Goal: Task Accomplishment & Management: Manage account settings

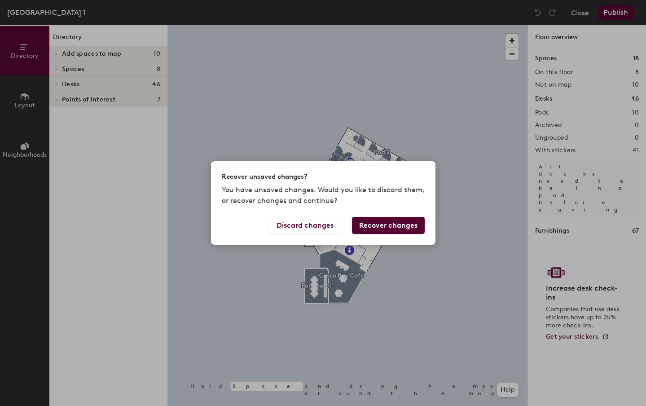
click at [381, 226] on button "Recover changes" at bounding box center [388, 225] width 73 height 17
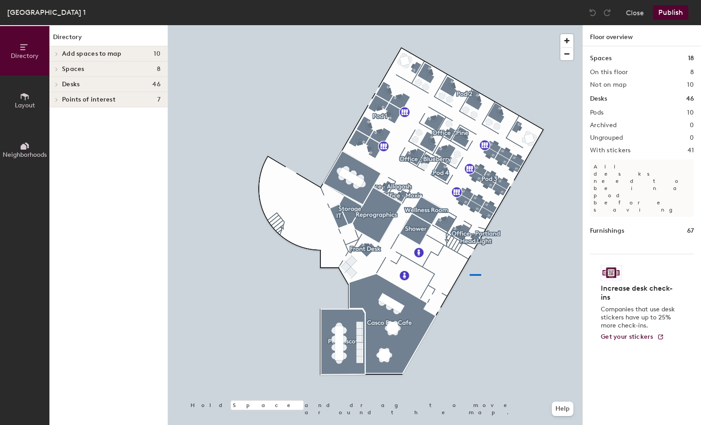
click at [469, 25] on div at bounding box center [375, 25] width 414 height 0
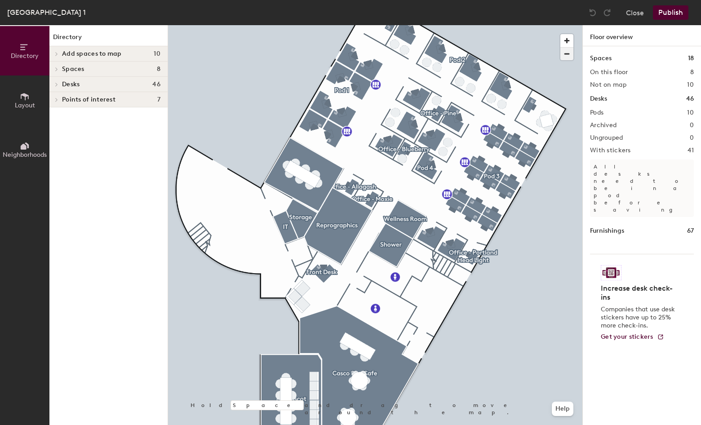
click at [566, 55] on span "button" at bounding box center [566, 54] width 13 height 13
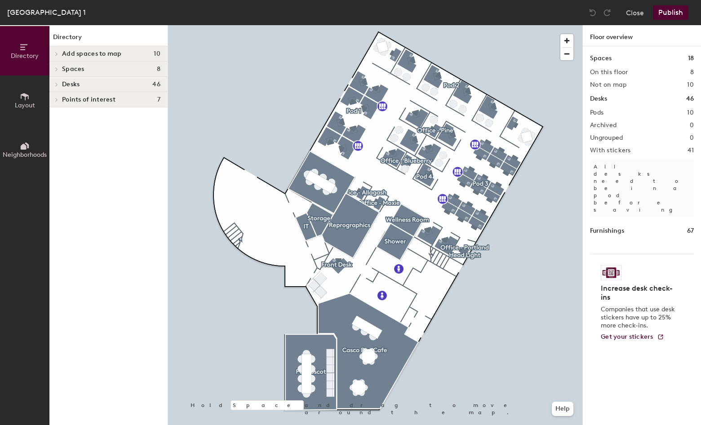
click at [493, 25] on div at bounding box center [375, 25] width 414 height 0
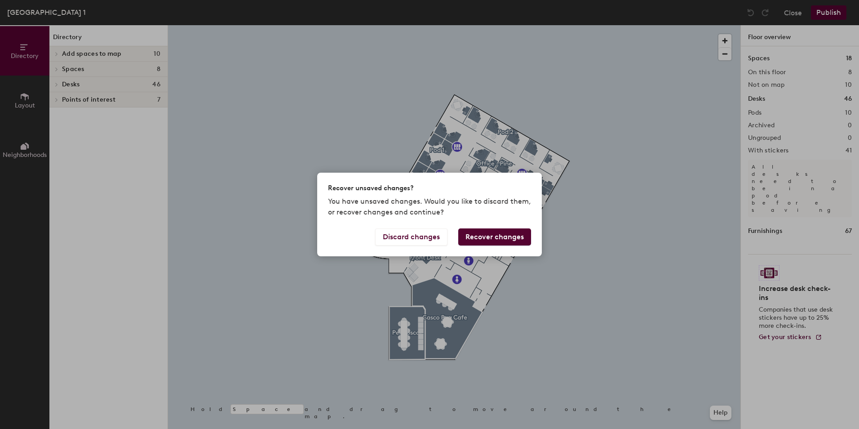
click at [500, 238] on button "Recover changes" at bounding box center [494, 236] width 73 height 17
click at [494, 234] on button "Recover changes" at bounding box center [494, 236] width 73 height 17
click at [402, 239] on button "Discard changes" at bounding box center [411, 236] width 72 height 17
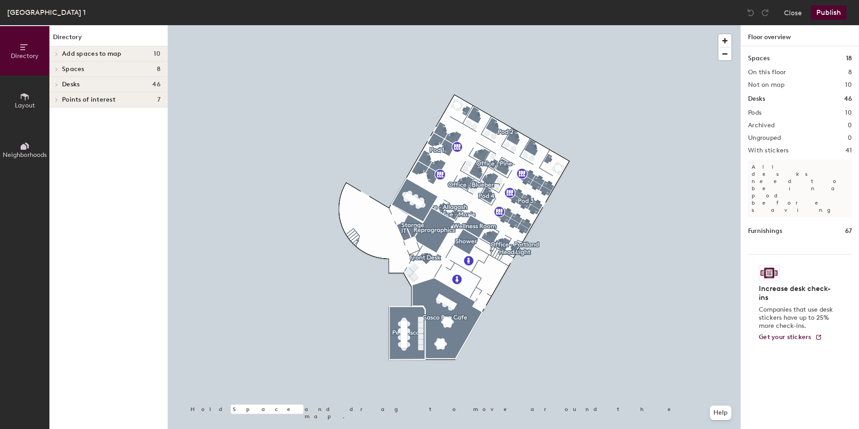
click at [833, 13] on button "Publish" at bounding box center [828, 12] width 35 height 14
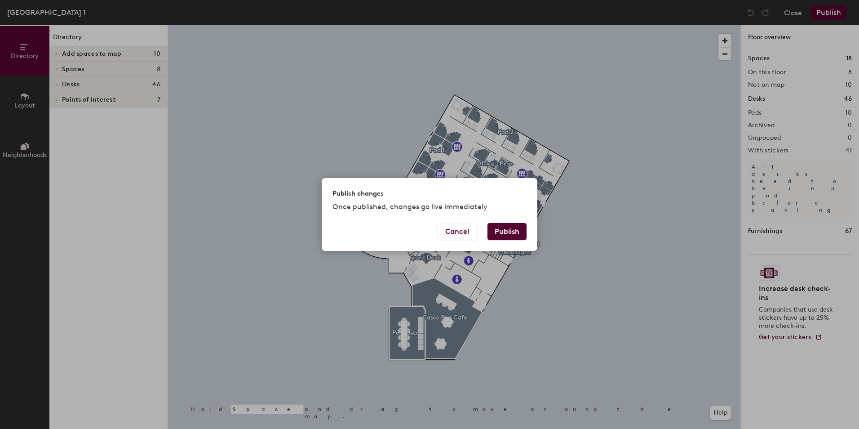
click at [511, 234] on button "Publish" at bounding box center [506, 231] width 39 height 17
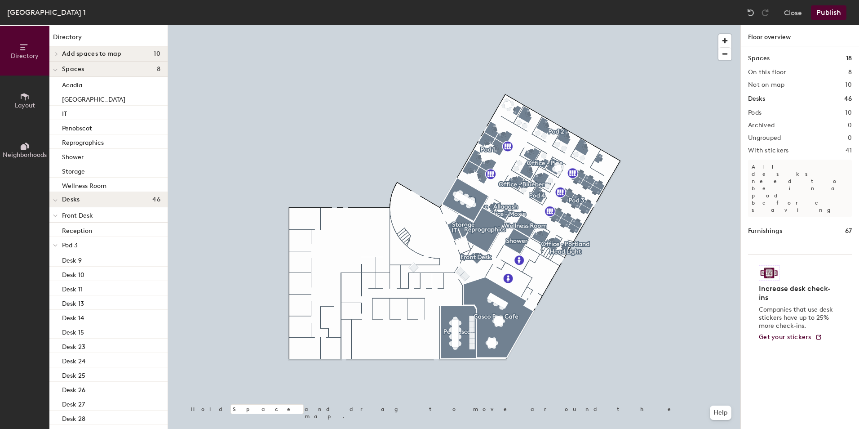
click at [832, 10] on button "Publish" at bounding box center [828, 12] width 35 height 14
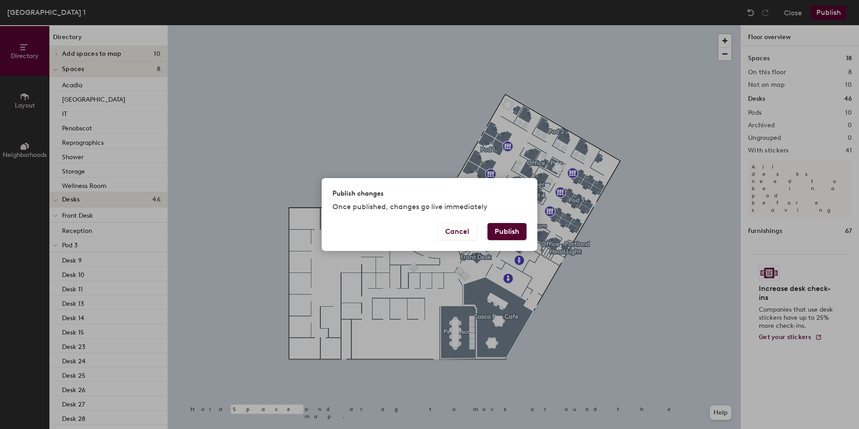
click at [498, 230] on button "Publish" at bounding box center [506, 231] width 39 height 17
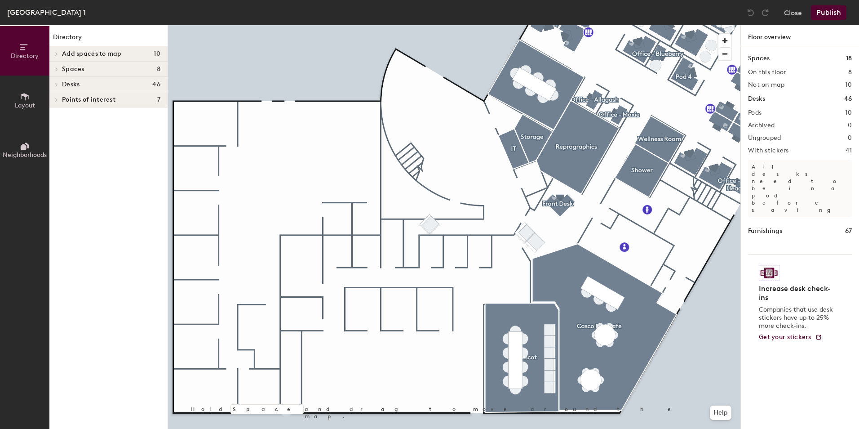
click at [59, 66] on div at bounding box center [55, 69] width 12 height 15
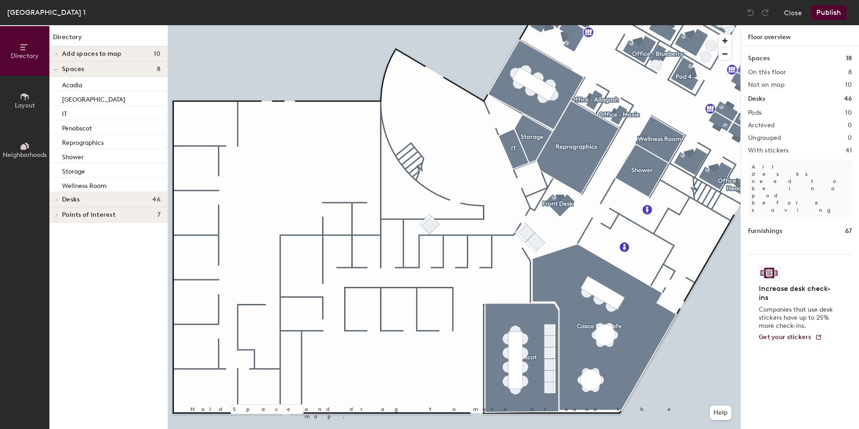
click at [60, 51] on div at bounding box center [55, 53] width 12 height 15
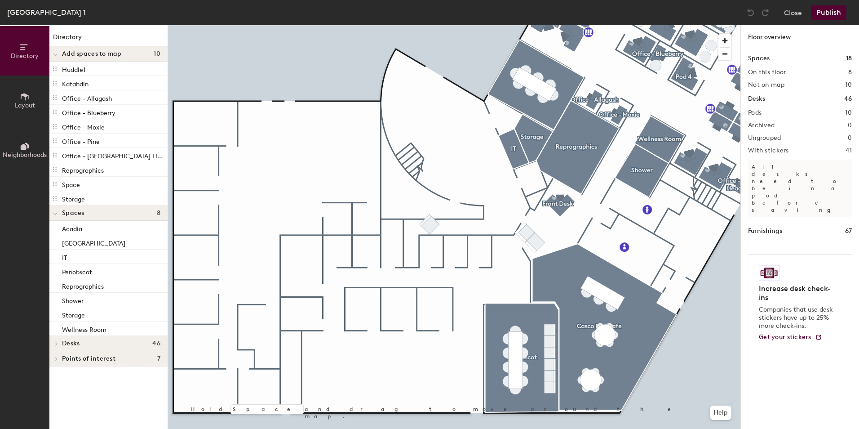
click at [20, 100] on icon at bounding box center [25, 97] width 10 height 10
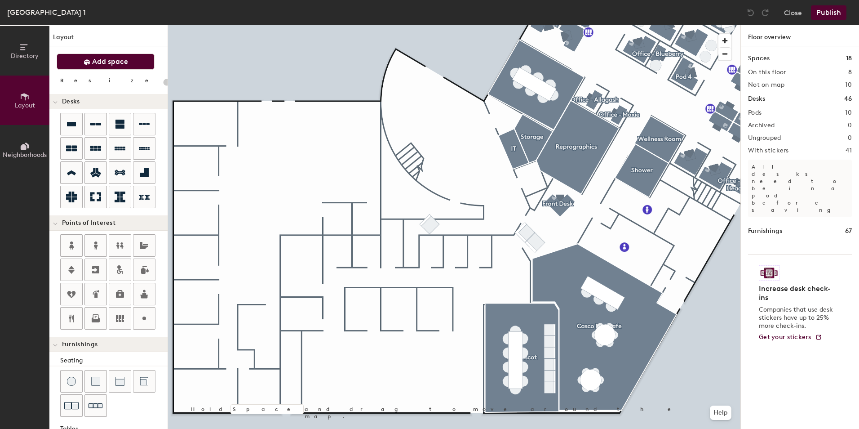
click at [98, 64] on span "Add space" at bounding box center [110, 61] width 36 height 9
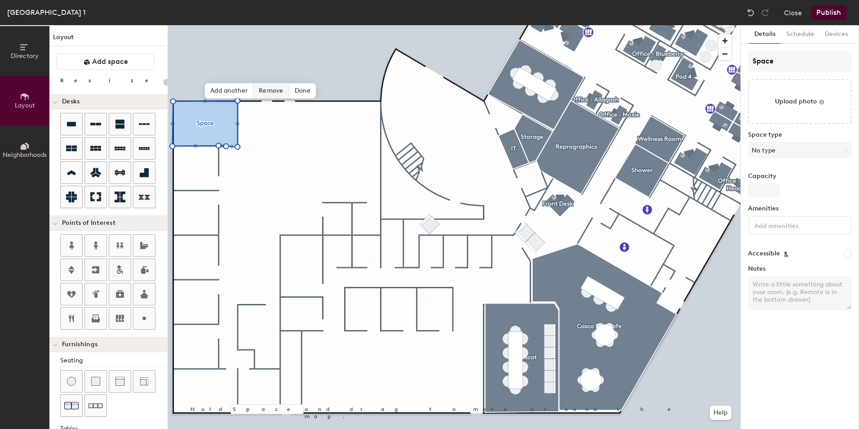
click at [284, 90] on span "Remove" at bounding box center [271, 90] width 36 height 15
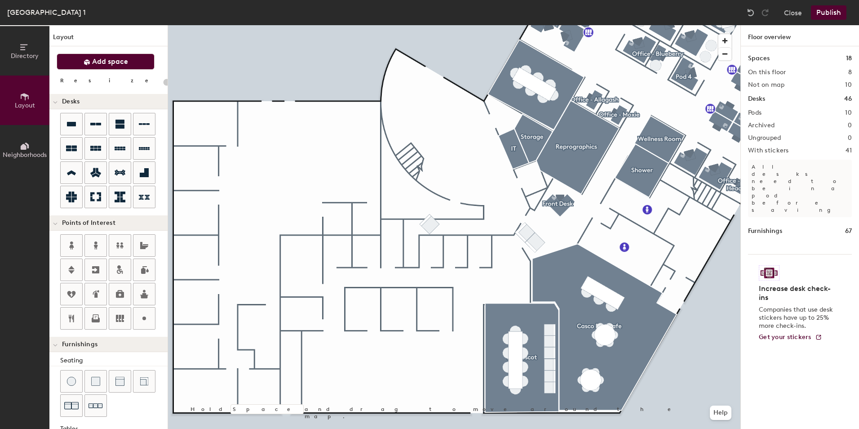
click at [117, 63] on span "Add space" at bounding box center [110, 61] width 36 height 9
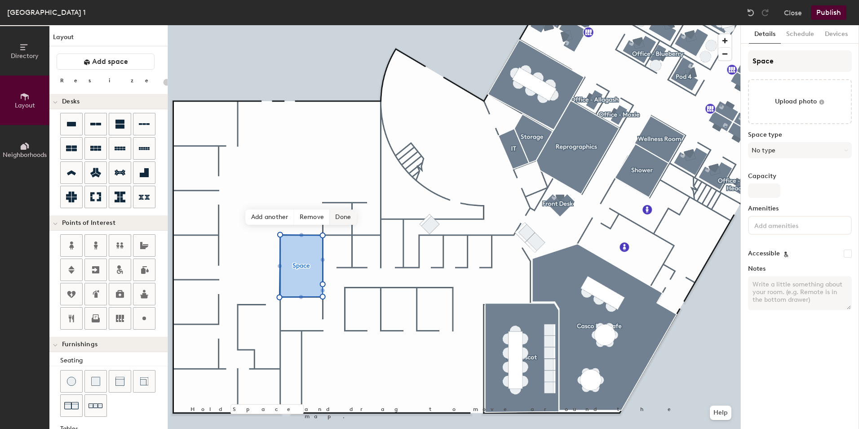
click at [340, 218] on span "Done" at bounding box center [343, 216] width 27 height 15
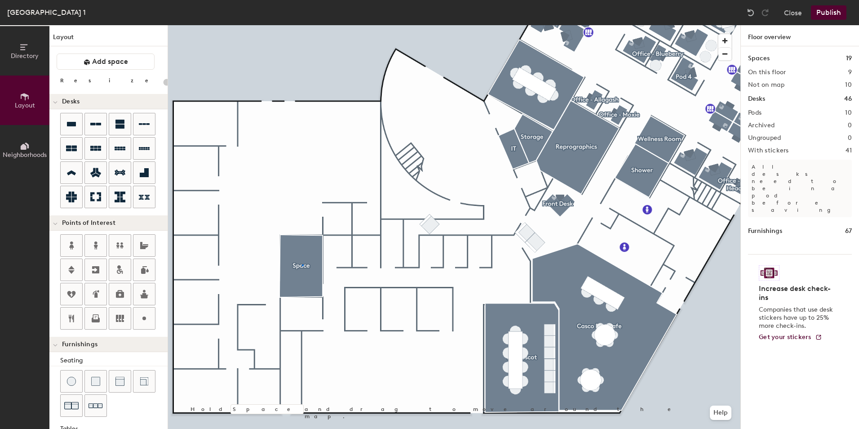
click at [302, 25] on div at bounding box center [454, 25] width 572 height 0
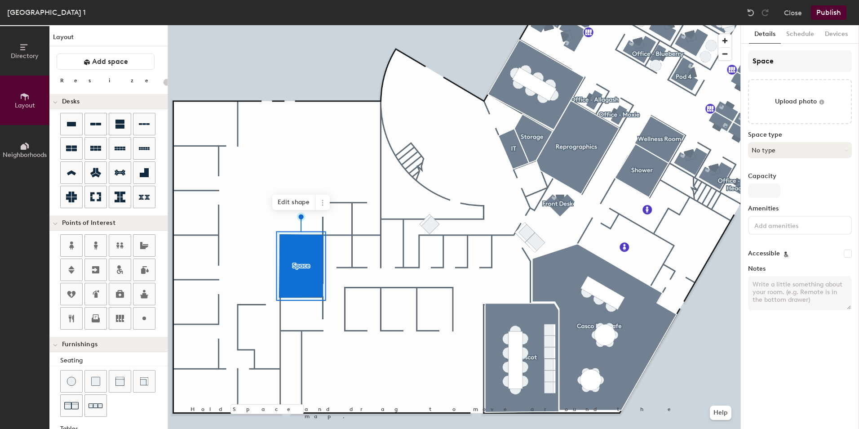
click at [791, 148] on button "No type" at bounding box center [800, 150] width 104 height 16
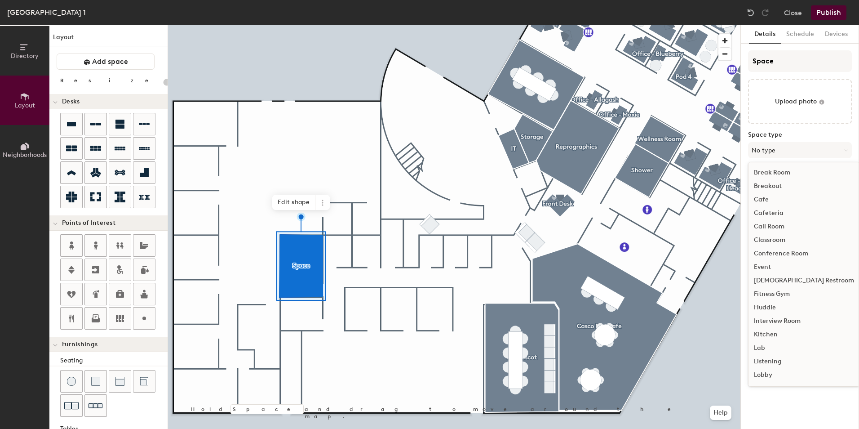
click at [778, 302] on div "Huddle" at bounding box center [803, 307] width 111 height 13
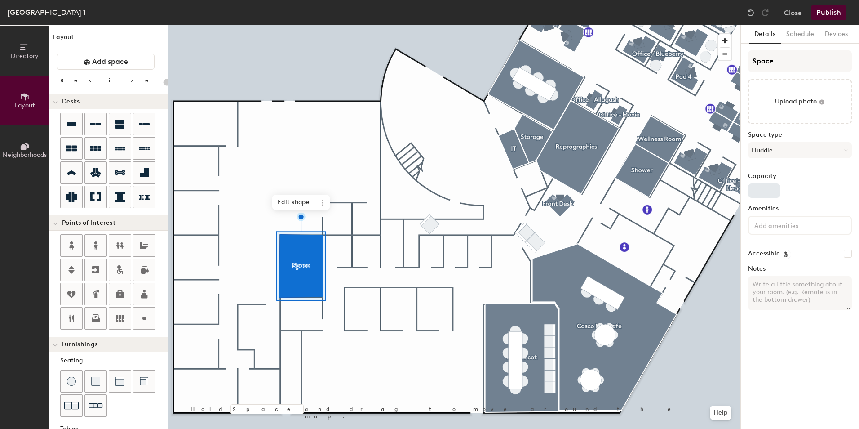
type input "20"
click at [772, 191] on input "Capacity" at bounding box center [764, 190] width 32 height 14
type input "4"
type input "20"
type input "4"
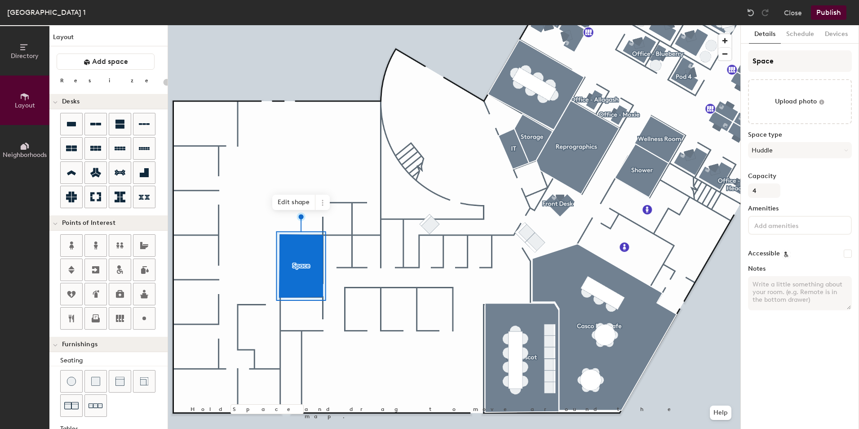
click at [793, 354] on div "Details Schedule Devices Space Upload photo Space type Huddle Capacity 4 Amenit…" at bounding box center [800, 226] width 118 height 403
click at [782, 56] on input "Space" at bounding box center [800, 61] width 104 height 22
type input "Spac"
type input "20"
type input "Sp"
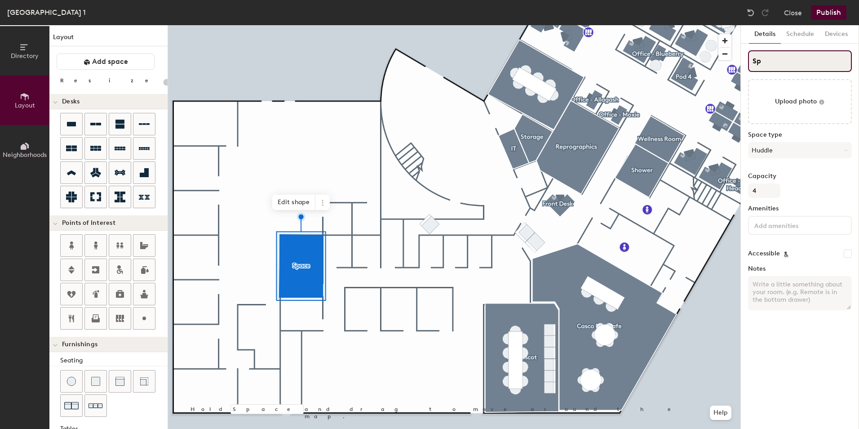
type input "20"
type input "S"
type input "20"
type input "S"
type input "20"
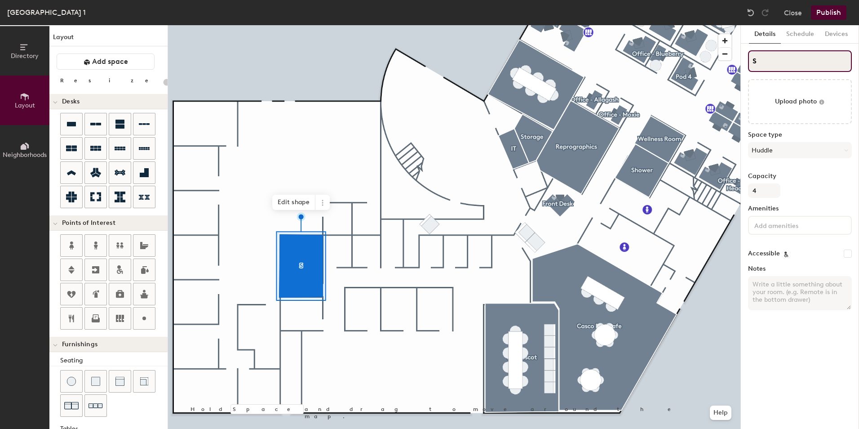
type input "SH"
type input "20"
type input "SHu"
type input "20"
type input "SHud"
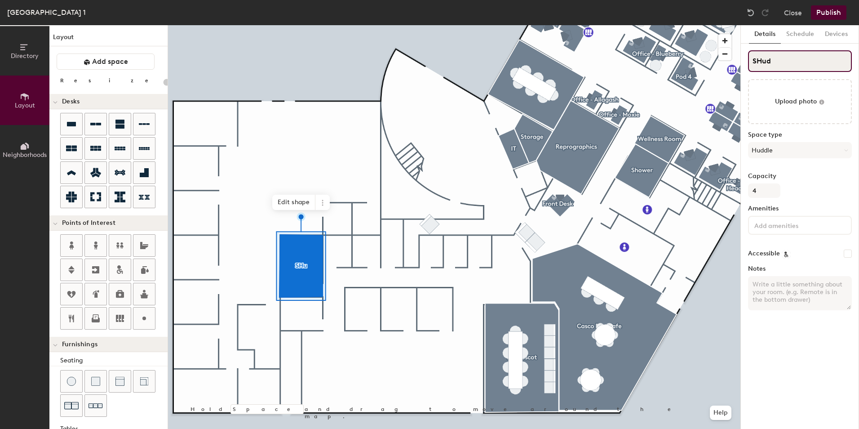
type input "20"
type input "SHudd"
type input "20"
type input "SHuddl"
type input "20"
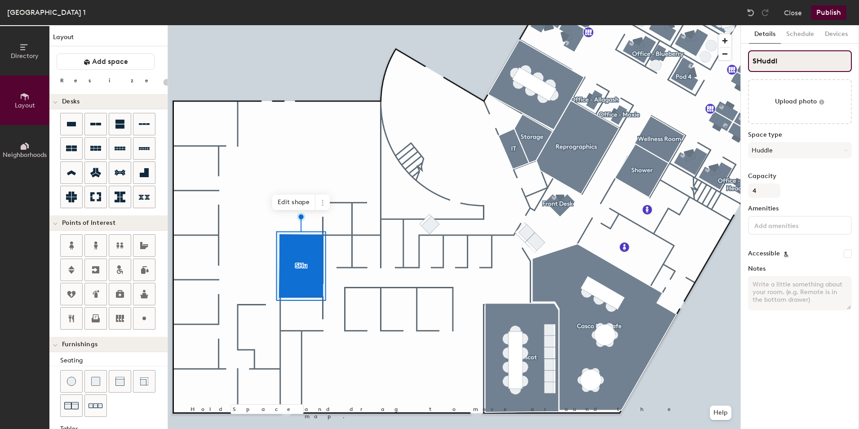
type input "SHuddle"
type input "20"
type input "SHuddle"
type input "20"
type input "SHuddle N"
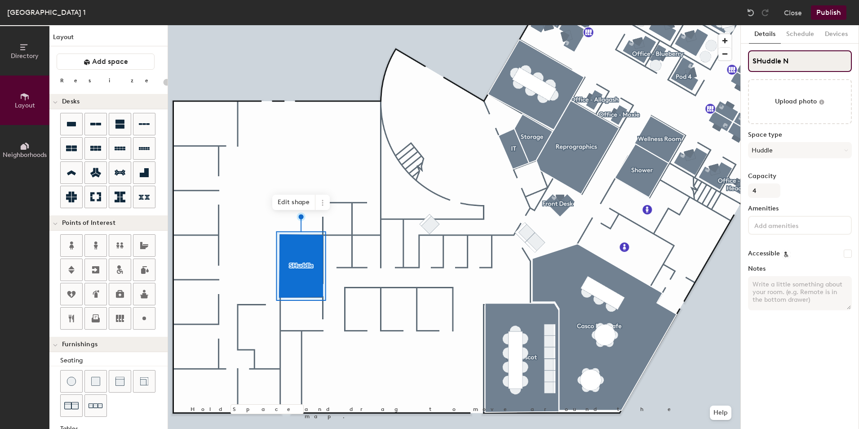
type input "20"
type input "SHuddle Ne"
type input "20"
type input "SHuddle New"
type input "20"
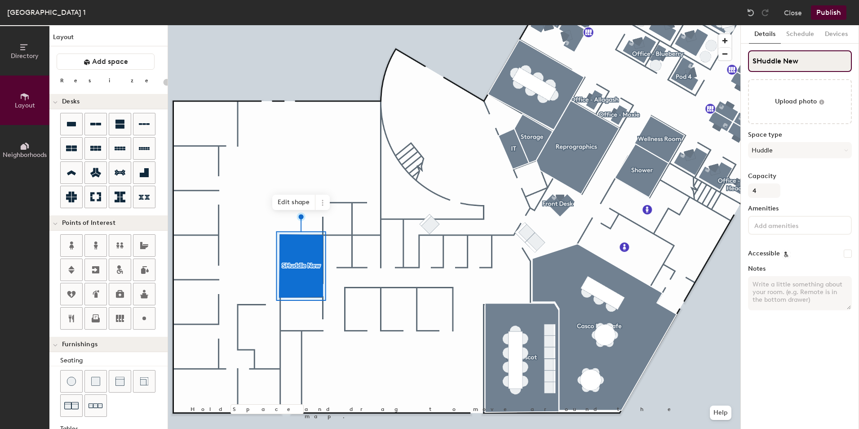
type input "Huddle New"
type input "20"
type input "Huddle New"
click at [807, 327] on div "Details Schedule Devices Huddle New Upload photo Space type Huddle Capacity 4 A…" at bounding box center [800, 226] width 118 height 403
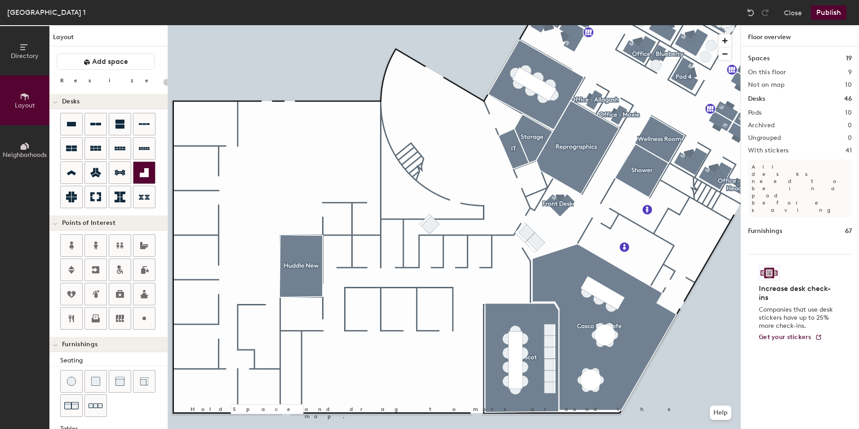
click at [144, 165] on div at bounding box center [144, 173] width 22 height 22
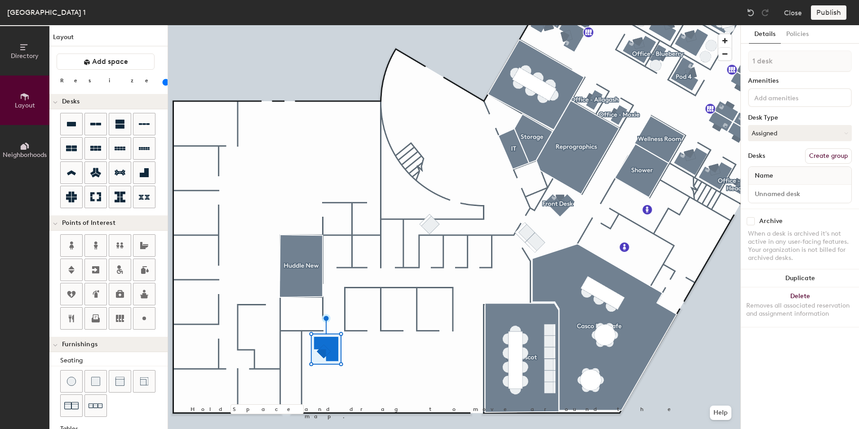
click at [163, 80] on input "range" at bounding box center [163, 82] width 0 height 7
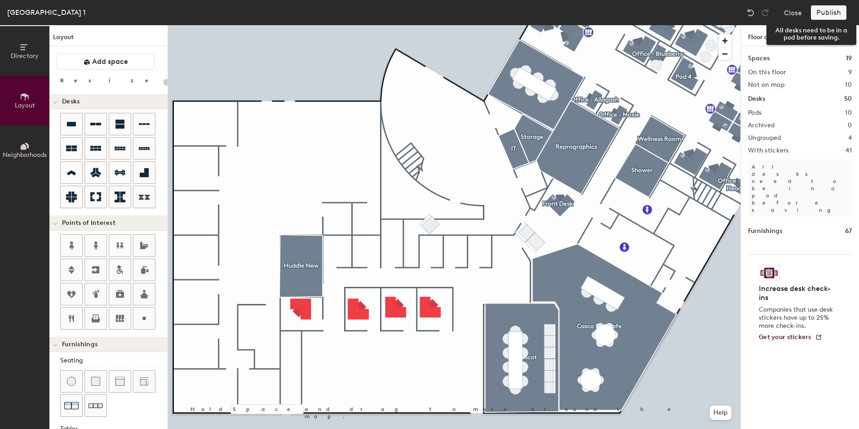
click at [828, 11] on div "Publish" at bounding box center [831, 12] width 41 height 14
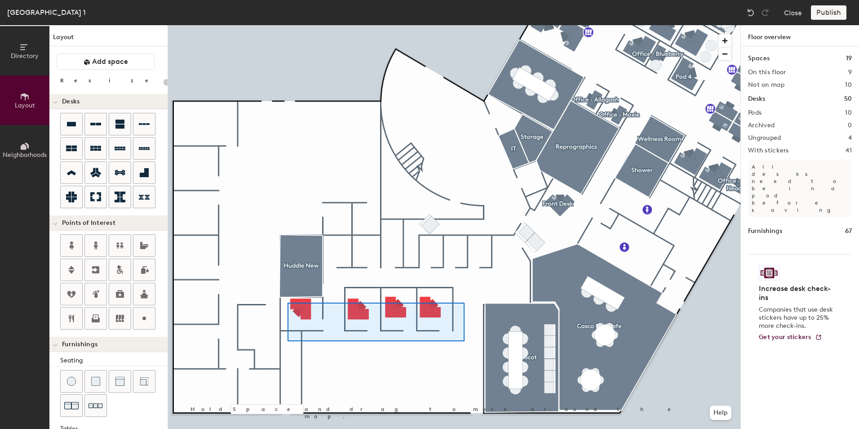
click at [287, 25] on div at bounding box center [454, 25] width 572 height 0
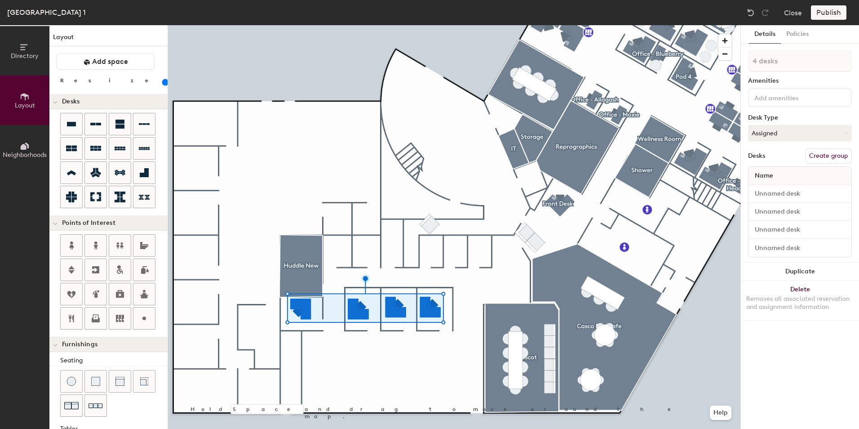
click at [829, 155] on button "Create group" at bounding box center [828, 155] width 47 height 15
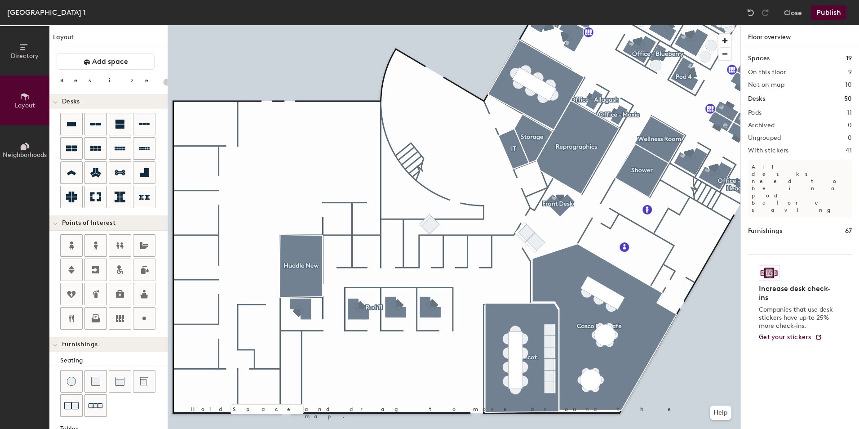
click at [826, 13] on button "Publish" at bounding box center [828, 12] width 35 height 14
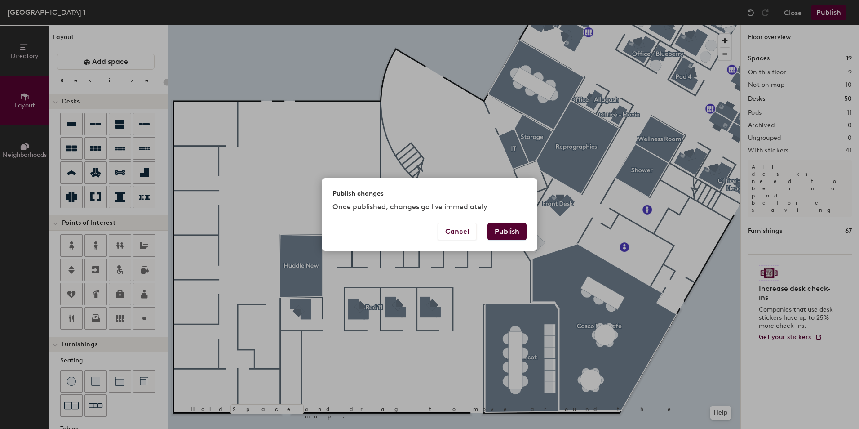
click at [510, 227] on button "Publish" at bounding box center [506, 231] width 39 height 17
type input "20"
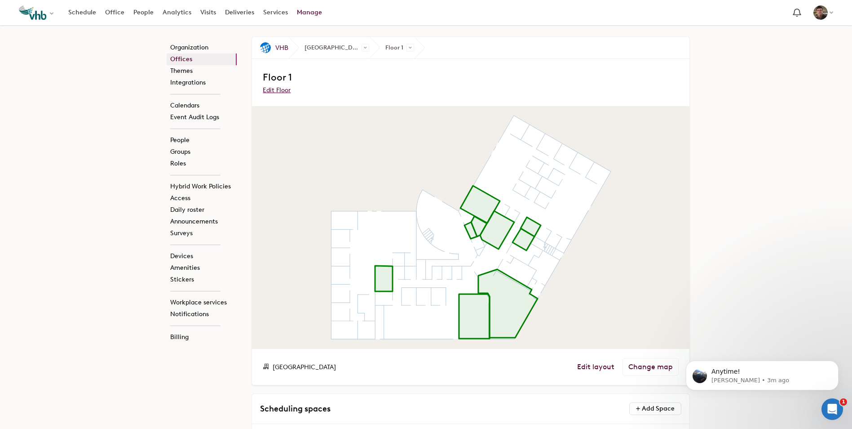
scroll to position [1067, 0]
click at [598, 363] on link "Edit layout" at bounding box center [595, 366] width 37 height 9
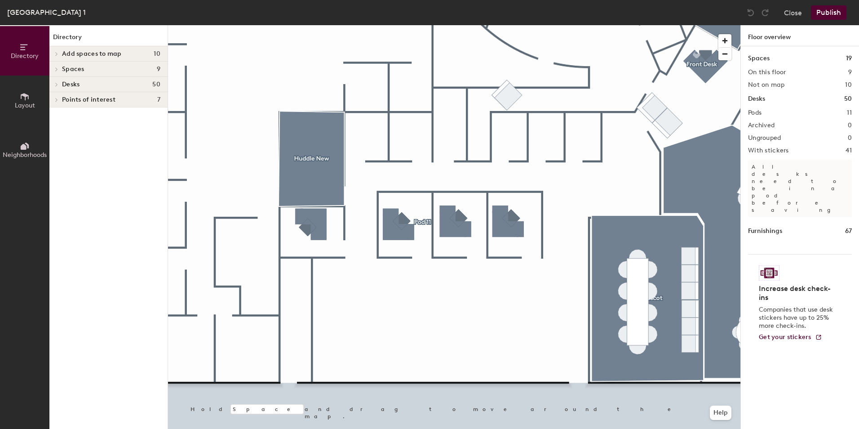
click at [60, 82] on div at bounding box center [56, 84] width 10 height 4
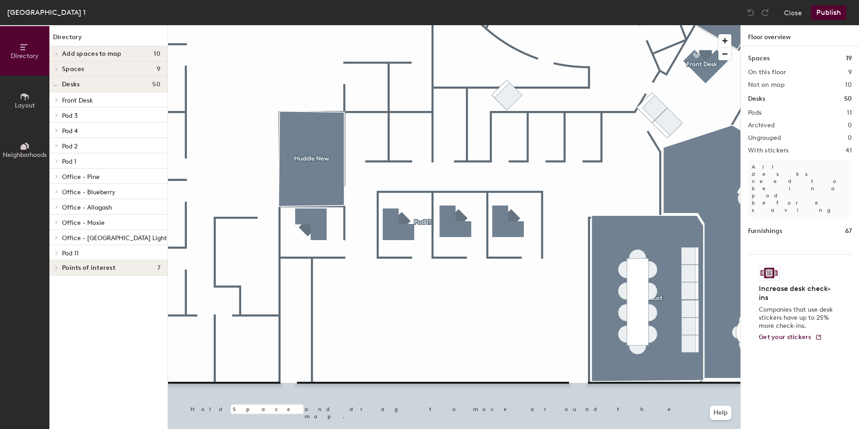
click at [30, 98] on button "Layout" at bounding box center [24, 99] width 49 height 49
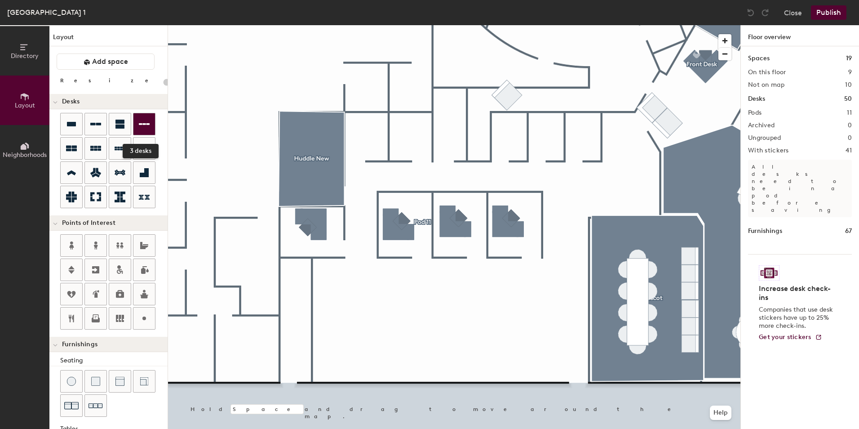
click at [145, 119] on icon at bounding box center [144, 124] width 11 height 11
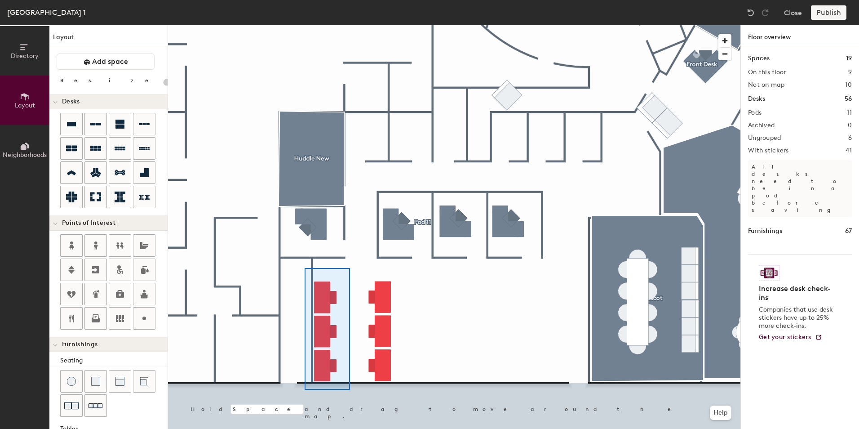
click at [305, 25] on div at bounding box center [454, 25] width 572 height 0
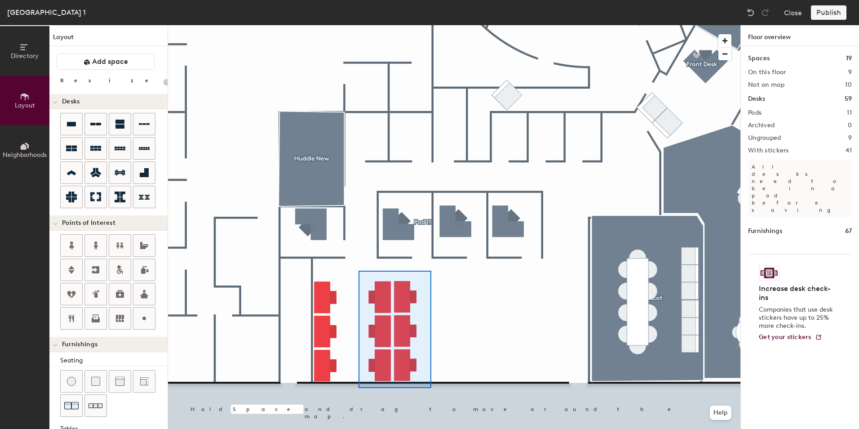
click at [358, 25] on div at bounding box center [454, 25] width 572 height 0
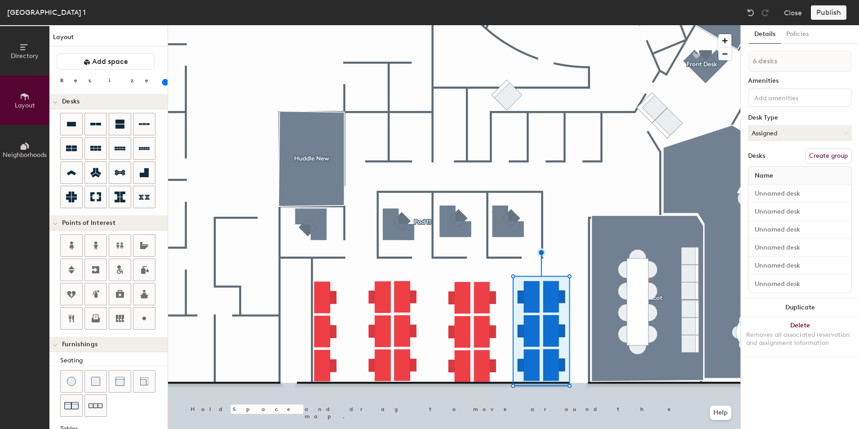
click at [569, 25] on div at bounding box center [454, 25] width 572 height 0
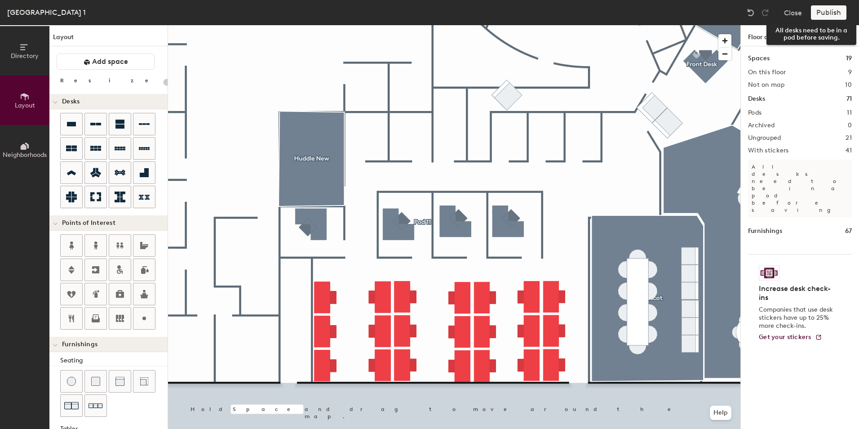
click at [828, 9] on div "Publish" at bounding box center [831, 12] width 41 height 14
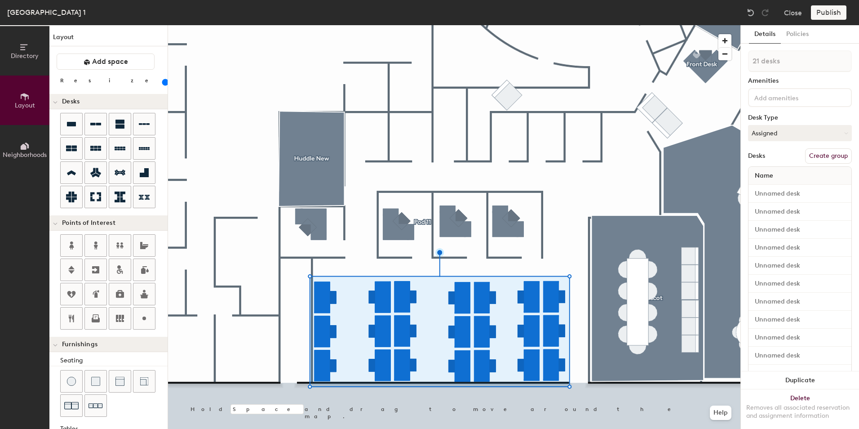
click at [825, 153] on button "Create group" at bounding box center [828, 155] width 47 height 15
click at [830, 9] on button "Publish" at bounding box center [828, 12] width 35 height 14
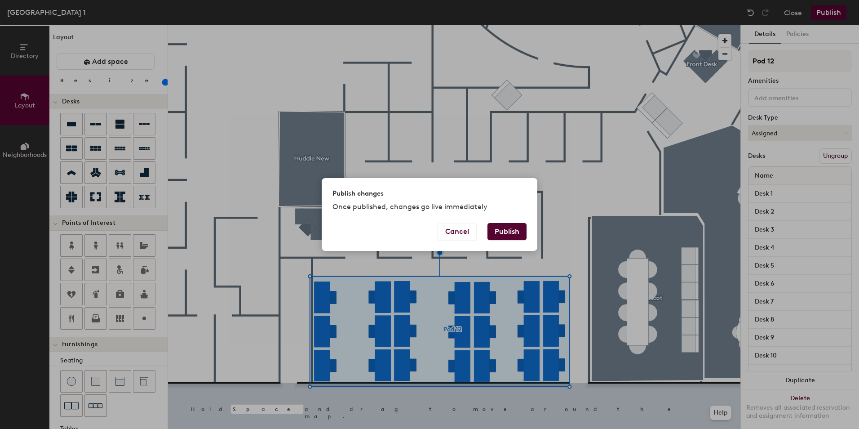
click at [508, 234] on button "Publish" at bounding box center [506, 231] width 39 height 17
type input "20"
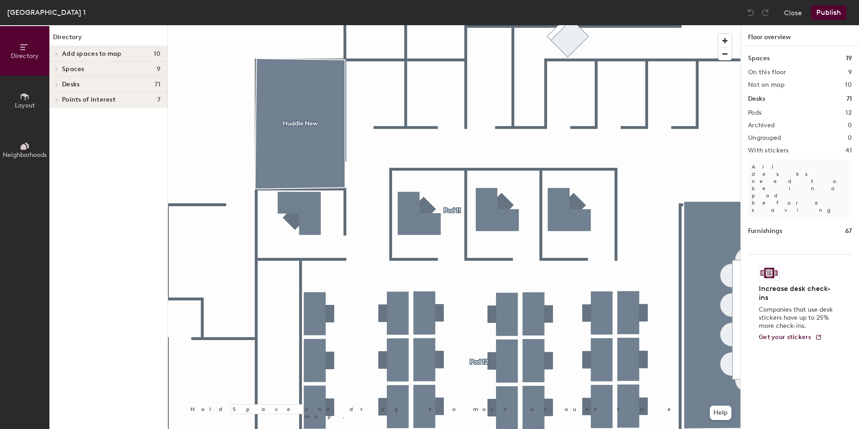
click at [58, 84] on icon at bounding box center [57, 84] width 4 height 4
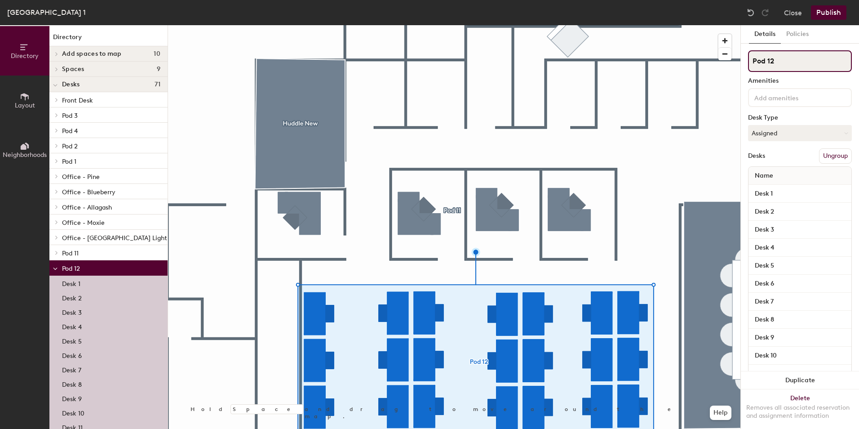
click at [790, 65] on input "Pod 12" at bounding box center [800, 61] width 104 height 22
type input "Pod 6"
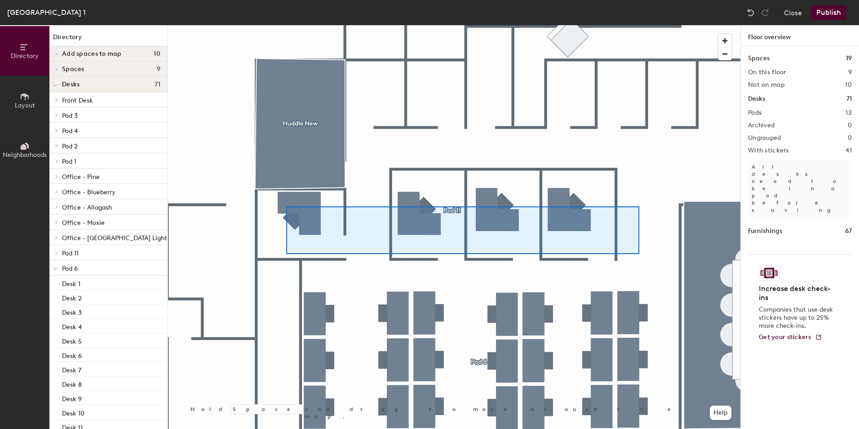
click at [287, 25] on div at bounding box center [454, 25] width 572 height 0
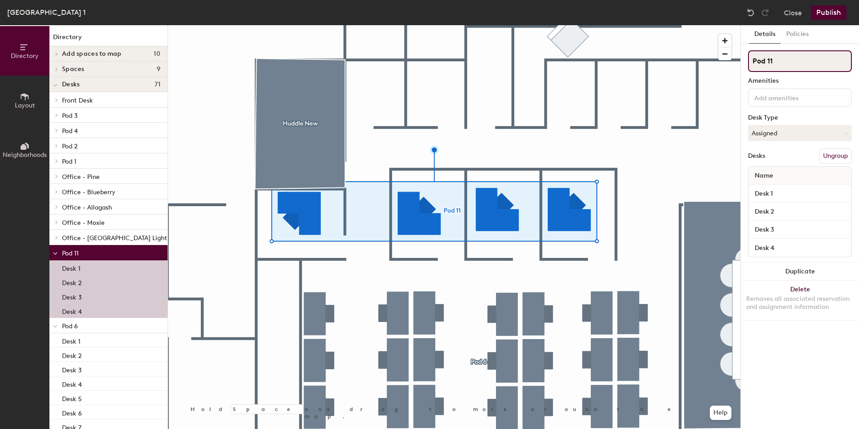
click at [800, 64] on input "Pod 11" at bounding box center [800, 61] width 104 height 22
type input "Pod 5"
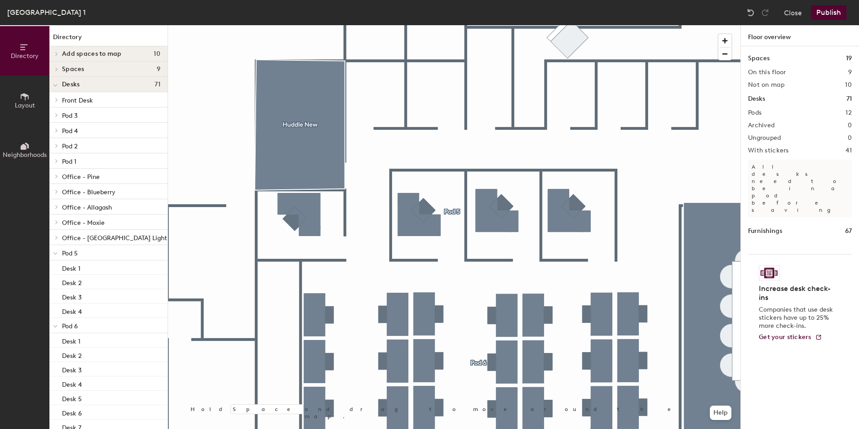
click at [56, 250] on span at bounding box center [55, 253] width 4 height 8
click at [53, 266] on span at bounding box center [55, 269] width 4 height 8
click at [53, 253] on span at bounding box center [56, 252] width 8 height 4
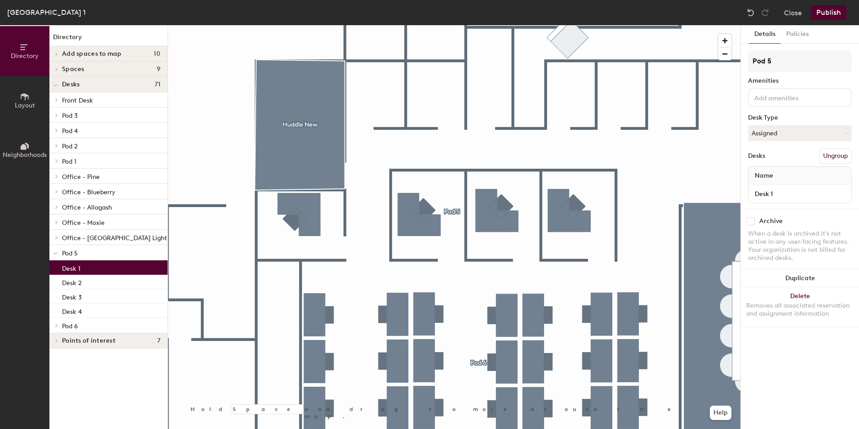
click at [83, 265] on div "Desk 1" at bounding box center [108, 267] width 118 height 14
click at [108, 279] on div "Desk 2" at bounding box center [108, 281] width 118 height 14
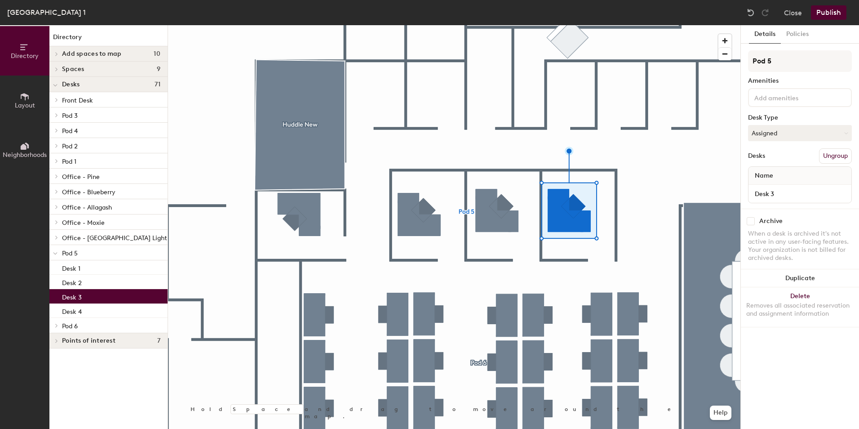
click at [115, 295] on div "Desk 3" at bounding box center [108, 296] width 118 height 14
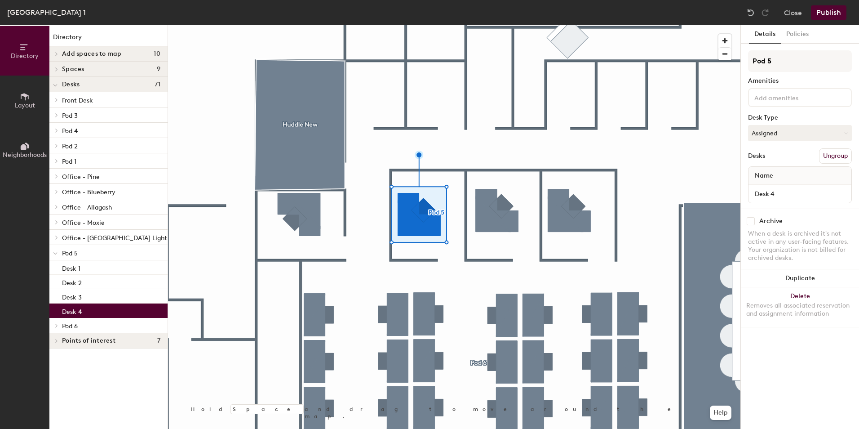
click at [118, 309] on div "Desk 4" at bounding box center [108, 310] width 118 height 14
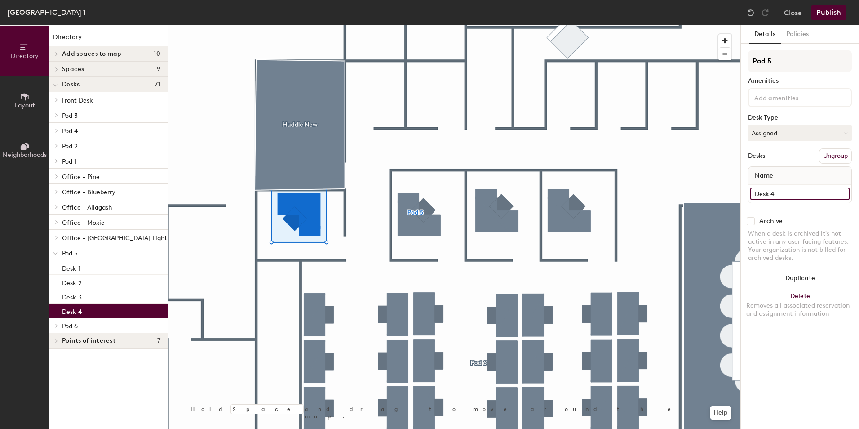
click at [793, 189] on input "Desk 4" at bounding box center [799, 193] width 99 height 13
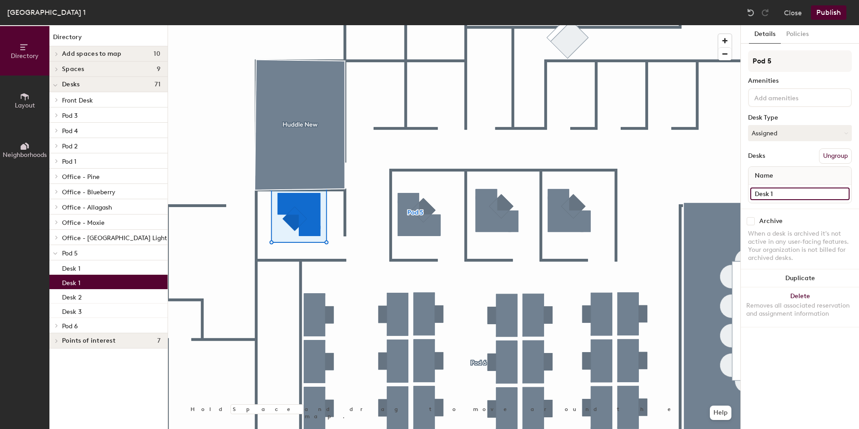
type input "Desk 1"
click at [102, 287] on div "Desk 1" at bounding box center [108, 281] width 118 height 14
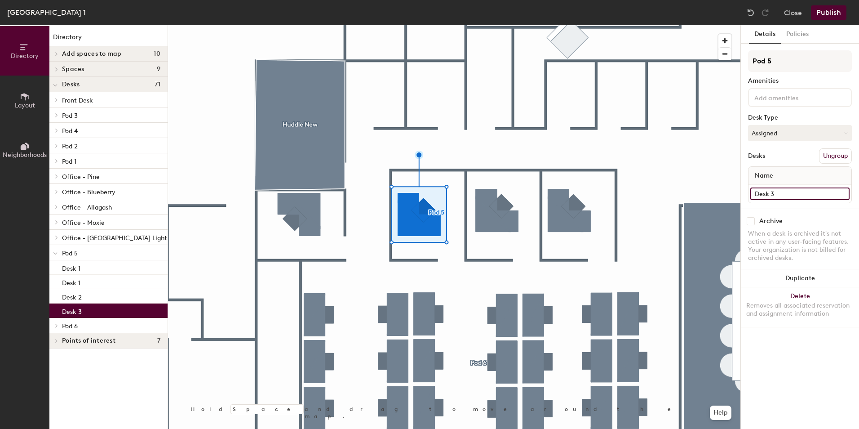
click at [783, 194] on input "Desk 3" at bounding box center [799, 193] width 99 height 13
type input "Desk 2"
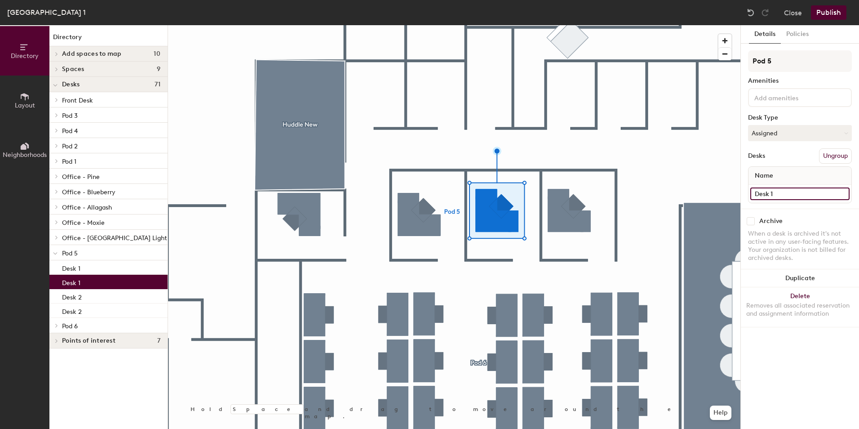
click at [784, 190] on input "Desk 1" at bounding box center [799, 193] width 99 height 13
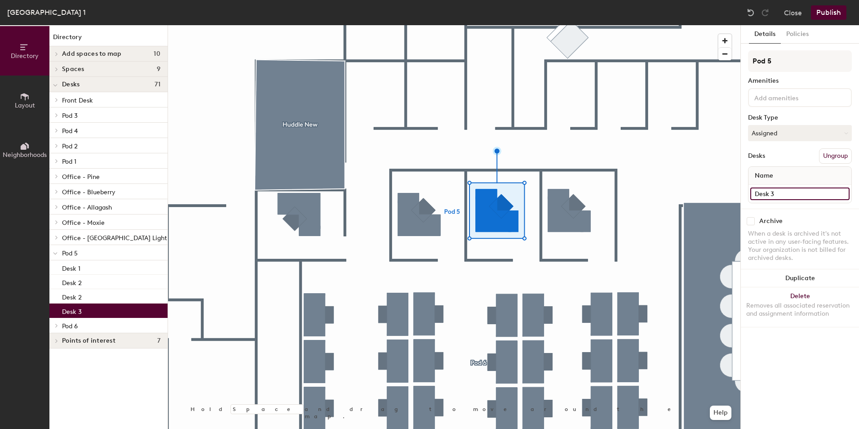
type input "Desk 3"
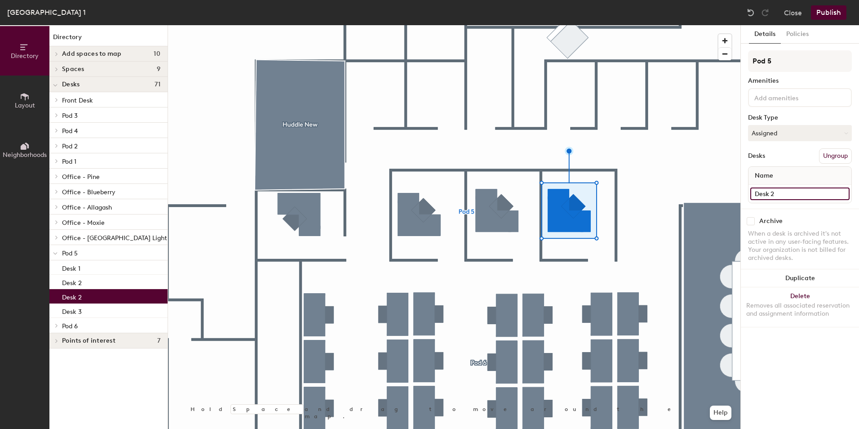
click at [785, 191] on input "Desk 2" at bounding box center [799, 193] width 99 height 13
type input "Desk 4"
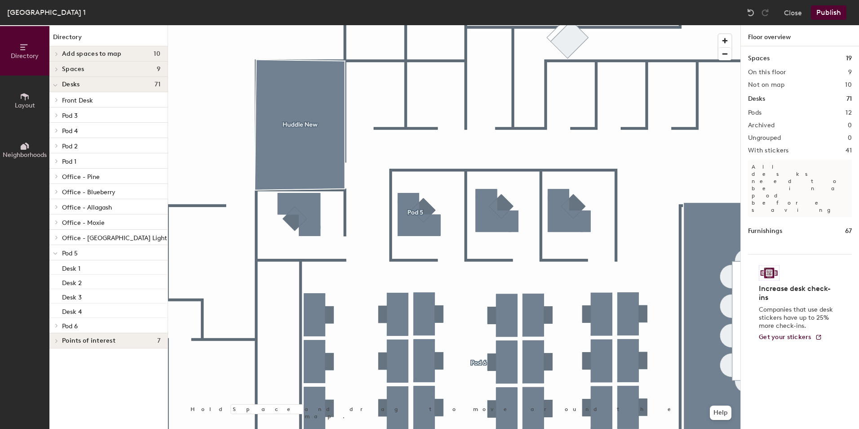
click at [833, 13] on button "Publish" at bounding box center [828, 12] width 35 height 14
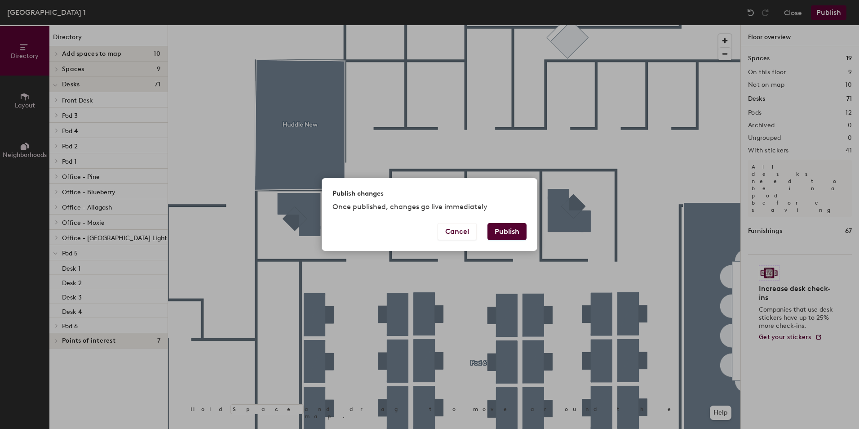
click at [511, 229] on button "Publish" at bounding box center [506, 231] width 39 height 17
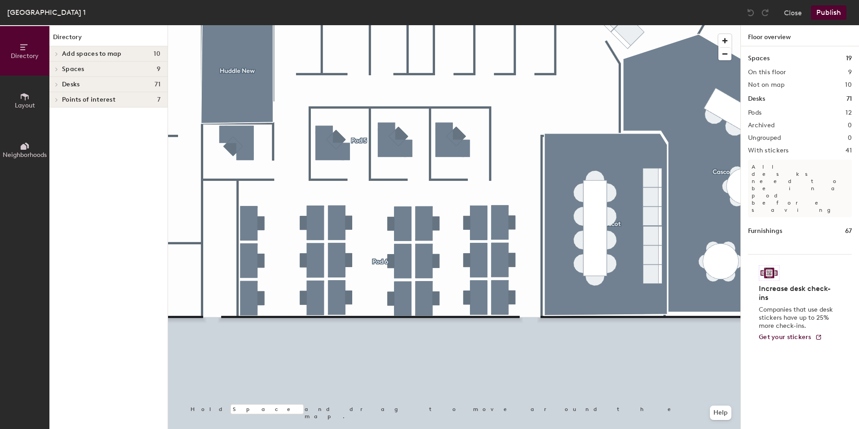
click at [57, 85] on icon at bounding box center [57, 84] width 4 height 4
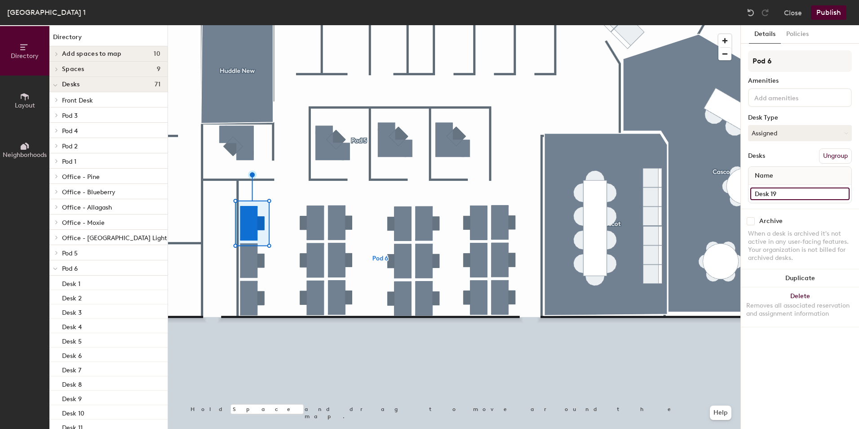
click at [795, 192] on input "Desk 19" at bounding box center [799, 193] width 99 height 13
type input "Desk 1"
click at [787, 191] on input "Desk 20" at bounding box center [799, 193] width 99 height 13
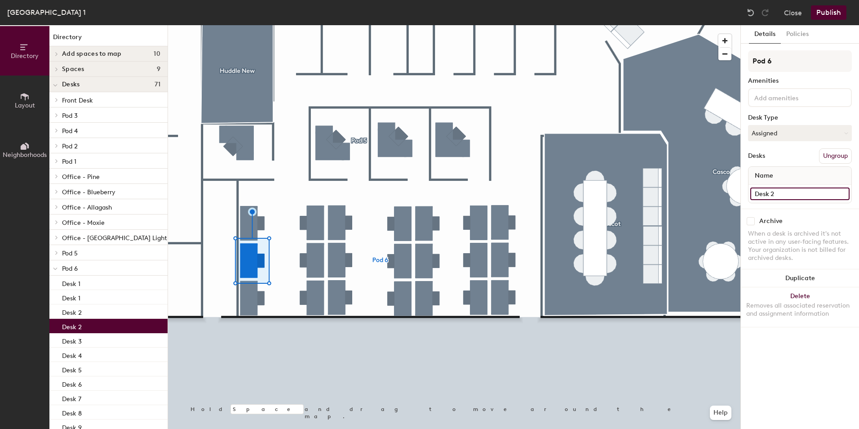
type input "Desk 2"
click at [249, 25] on div at bounding box center [454, 25] width 572 height 0
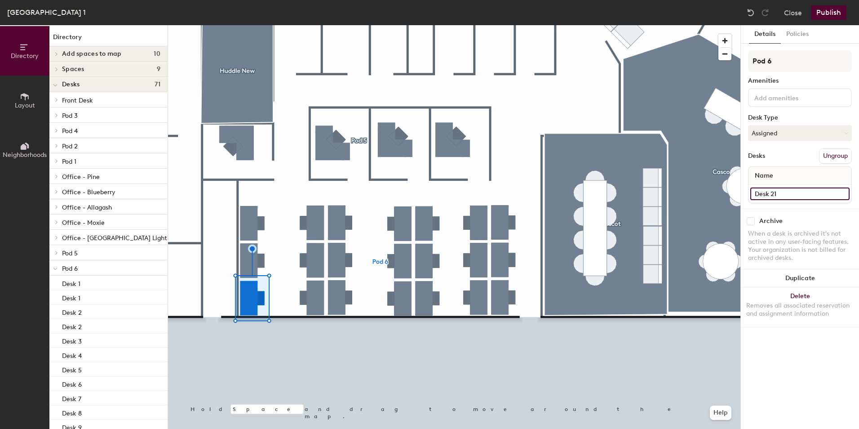
click at [788, 188] on input "Desk 21" at bounding box center [799, 193] width 99 height 13
type input "Desk 3"
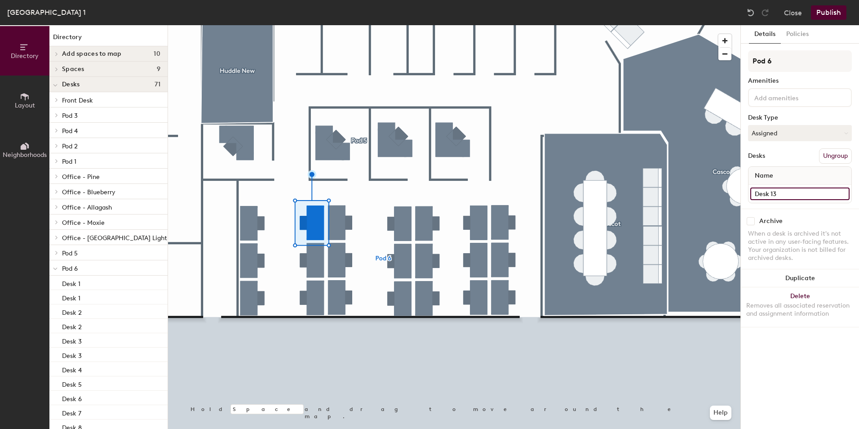
click at [794, 192] on input "Desk 13" at bounding box center [799, 193] width 99 height 13
type input "Desk 4"
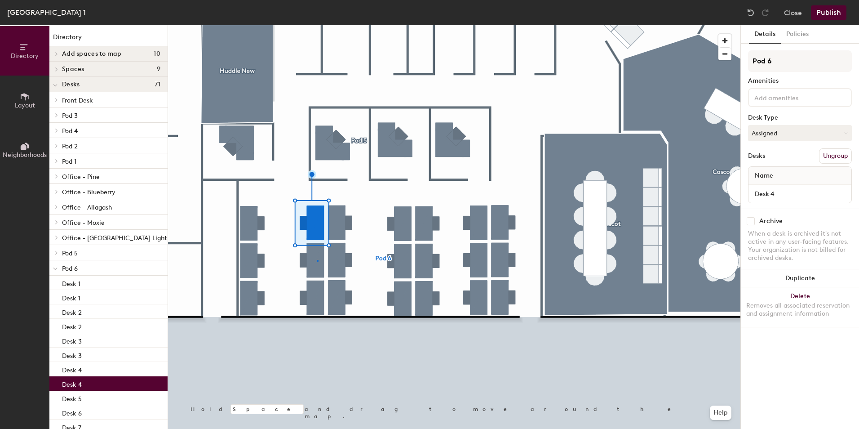
click at [317, 25] on div at bounding box center [454, 25] width 572 height 0
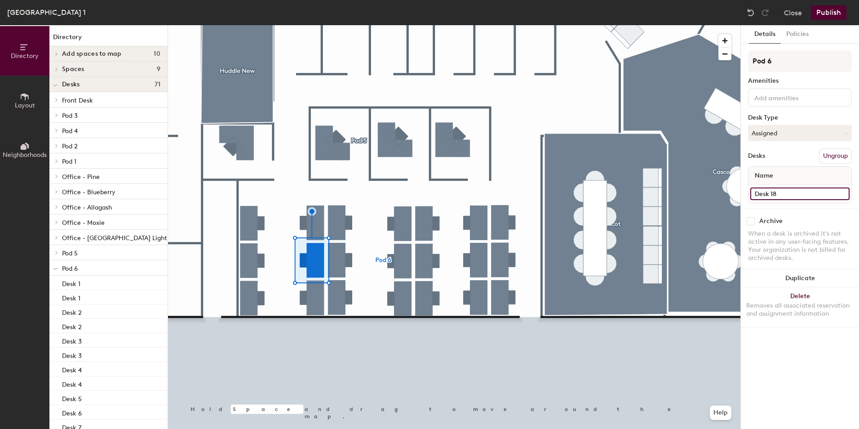
click at [788, 190] on input "Desk 18" at bounding box center [799, 193] width 99 height 13
type input "Desk 5"
click at [789, 189] on input "Desk 17" at bounding box center [799, 193] width 99 height 13
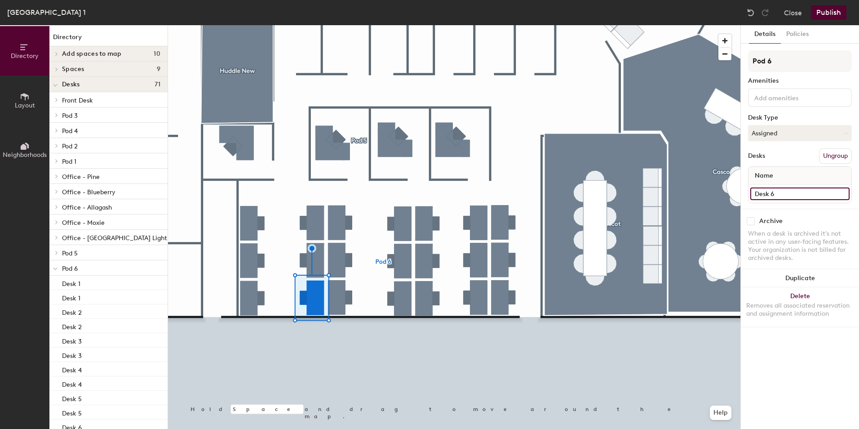
type input "Desk 6"
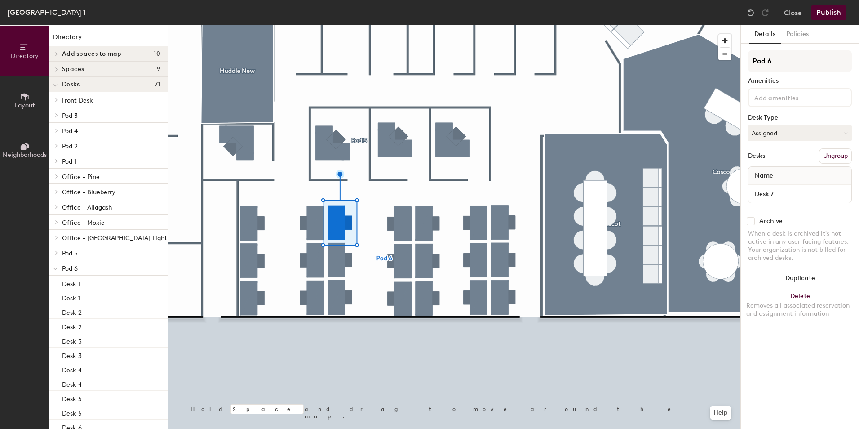
click at [343, 25] on div at bounding box center [454, 25] width 572 height 0
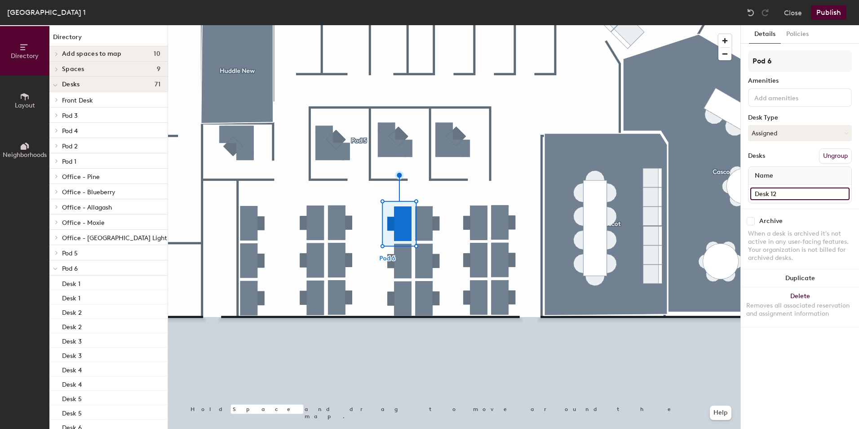
click at [785, 193] on input "Desk 12" at bounding box center [799, 193] width 99 height 13
type input "Desk 10"
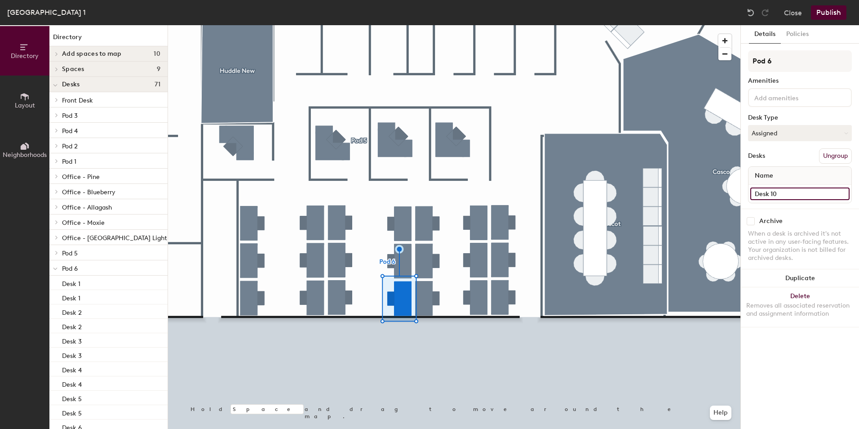
click at [792, 192] on input "Desk 10" at bounding box center [799, 193] width 99 height 13
type input "Desk 12"
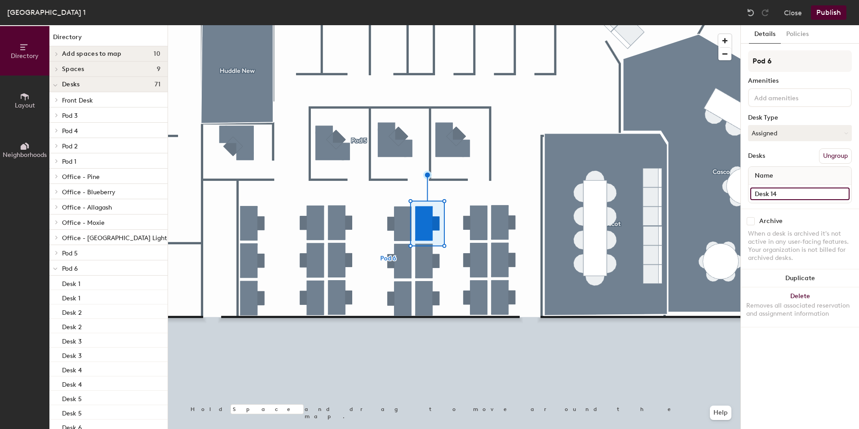
click at [792, 195] on input "Desk 14" at bounding box center [799, 193] width 99 height 13
type input "Desk 13"
click at [787, 192] on input "Desk 15" at bounding box center [799, 193] width 99 height 13
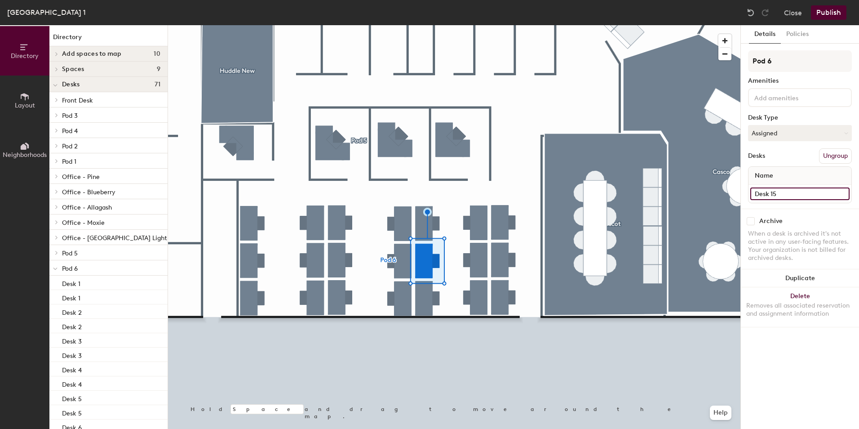
click at [787, 192] on input "Desk 15" at bounding box center [799, 193] width 99 height 13
type input "Desk 14"
click at [787, 188] on input "Desk 16" at bounding box center [799, 193] width 99 height 13
click at [787, 190] on input "Desk 16" at bounding box center [799, 193] width 99 height 13
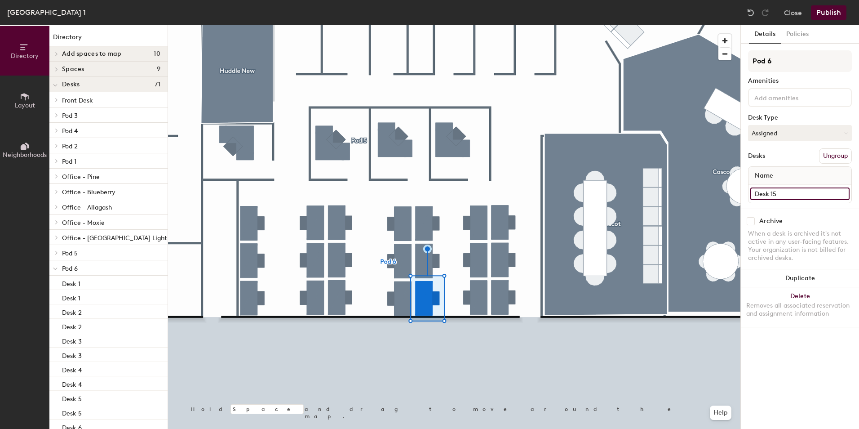
type input "Desk 15"
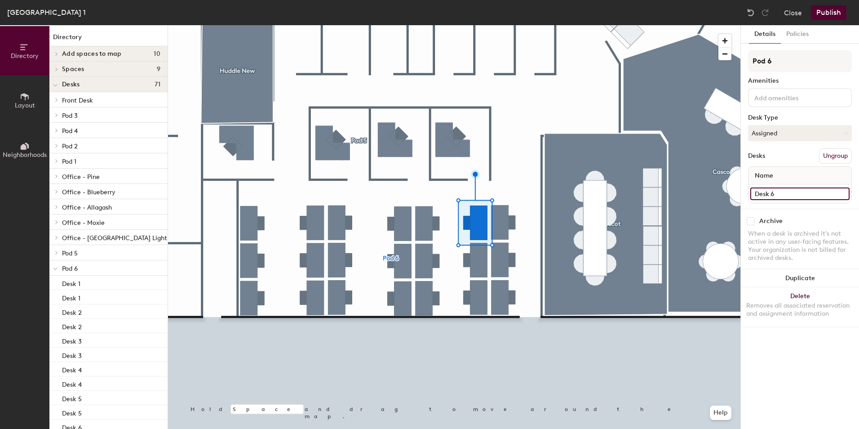
click at [793, 191] on input "Desk 6" at bounding box center [799, 193] width 99 height 13
click at [782, 193] on input "Desk 6" at bounding box center [799, 193] width 99 height 13
type input "Desk 16"
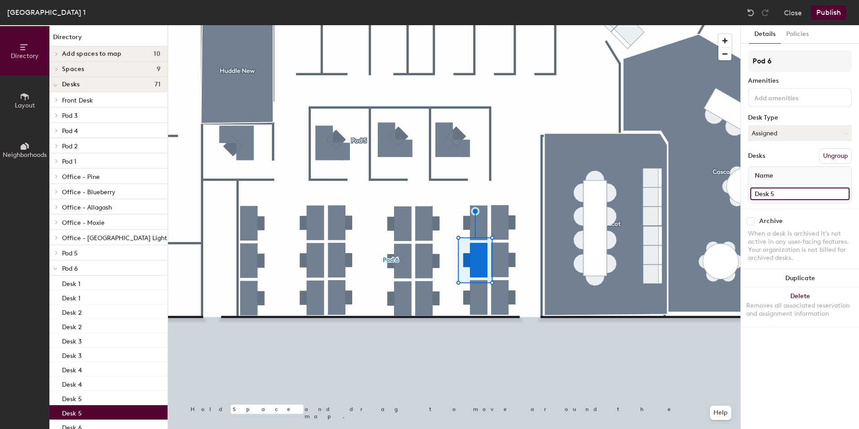
click at [786, 191] on input "Desk 5" at bounding box center [799, 193] width 99 height 13
type input "Desk 17"
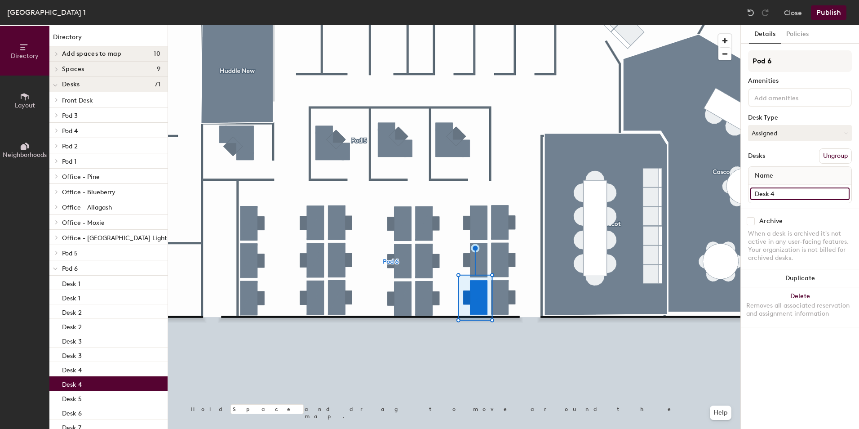
click at [788, 197] on input "Desk 4" at bounding box center [799, 193] width 99 height 13
click at [782, 194] on input "Desk 4" at bounding box center [799, 193] width 99 height 13
type input "Desk 18"
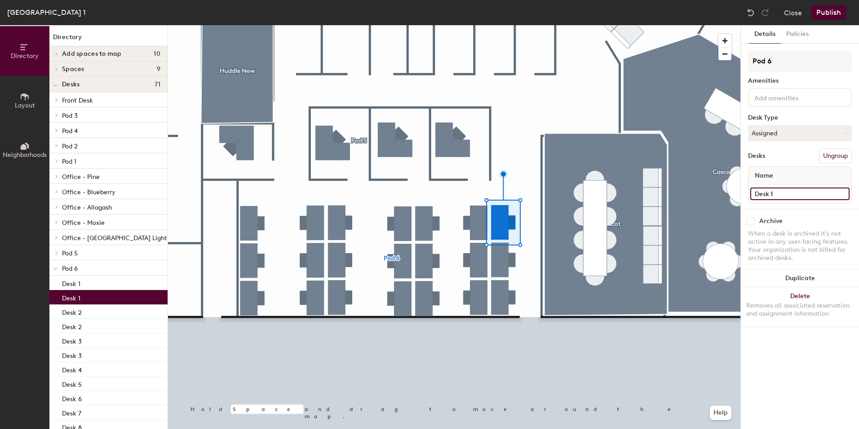
click at [781, 187] on input "Desk 1" at bounding box center [799, 193] width 99 height 13
click at [784, 189] on input "Desk 1" at bounding box center [799, 193] width 99 height 13
type input "Desk 19"
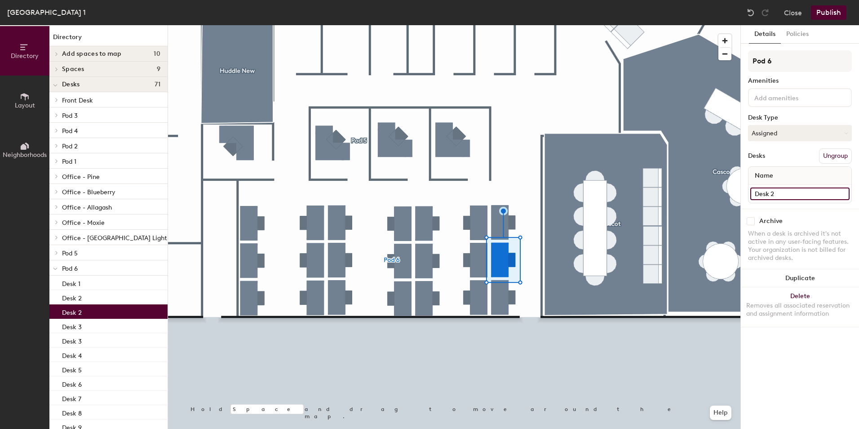
click at [784, 194] on input "Desk 2" at bounding box center [799, 193] width 99 height 13
type input "Desk 20"
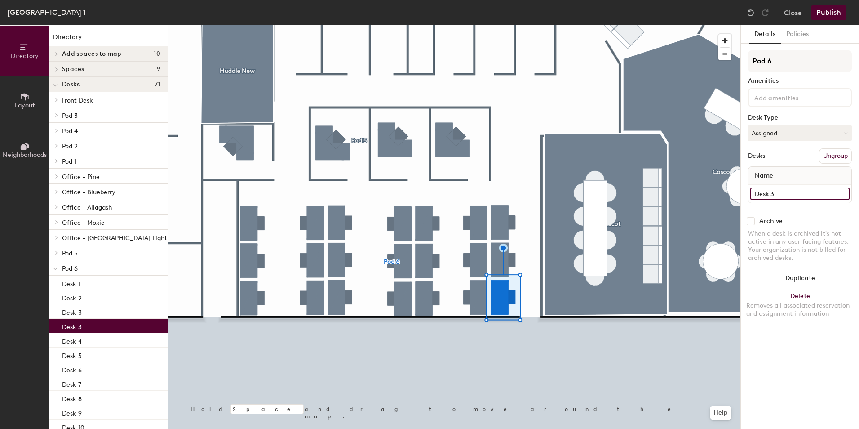
click at [787, 194] on input "Desk 3" at bounding box center [799, 193] width 99 height 13
click at [782, 192] on input "Desk 3" at bounding box center [799, 193] width 99 height 13
type input "Desk 21"
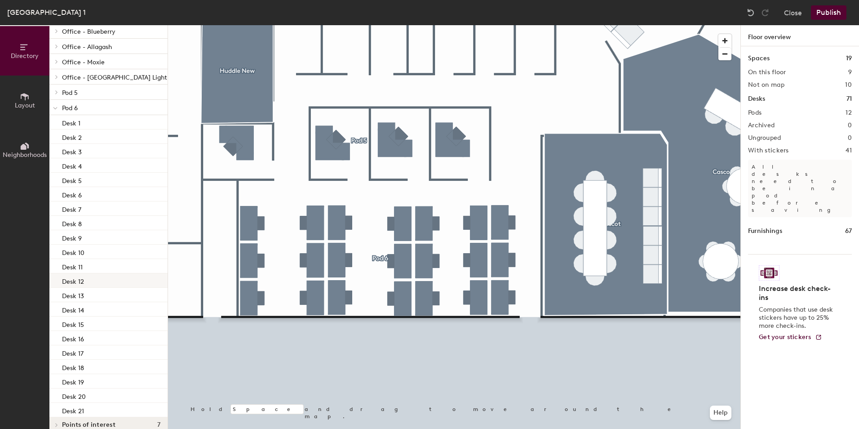
scroll to position [171, 0]
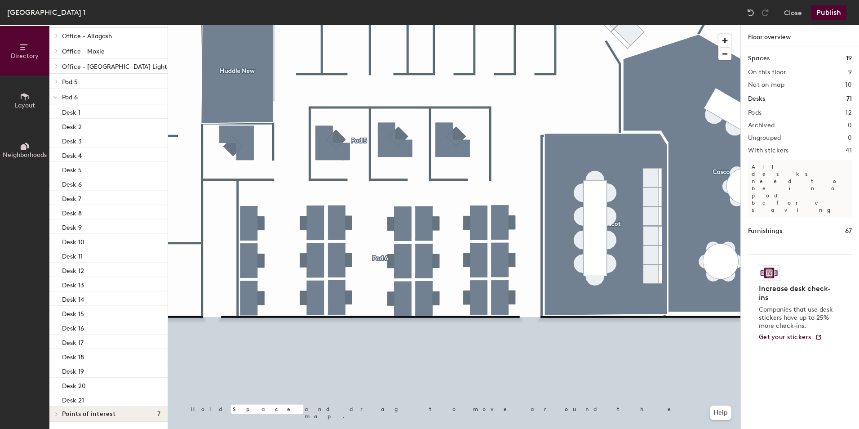
click at [833, 15] on button "Publish" at bounding box center [828, 12] width 35 height 14
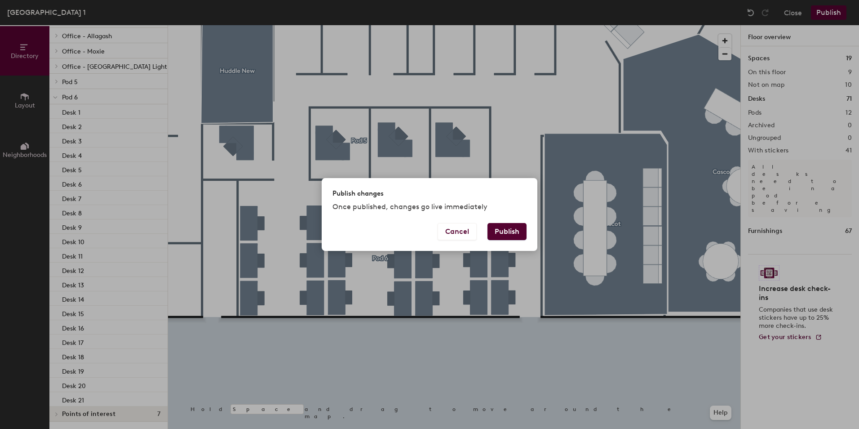
click at [517, 228] on button "Publish" at bounding box center [506, 231] width 39 height 17
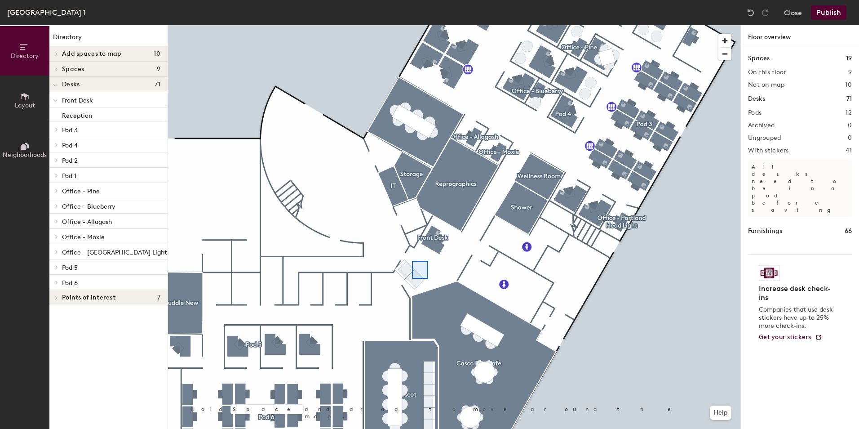
click at [412, 25] on div at bounding box center [454, 25] width 572 height 0
click at [28, 92] on icon at bounding box center [25, 97] width 10 height 10
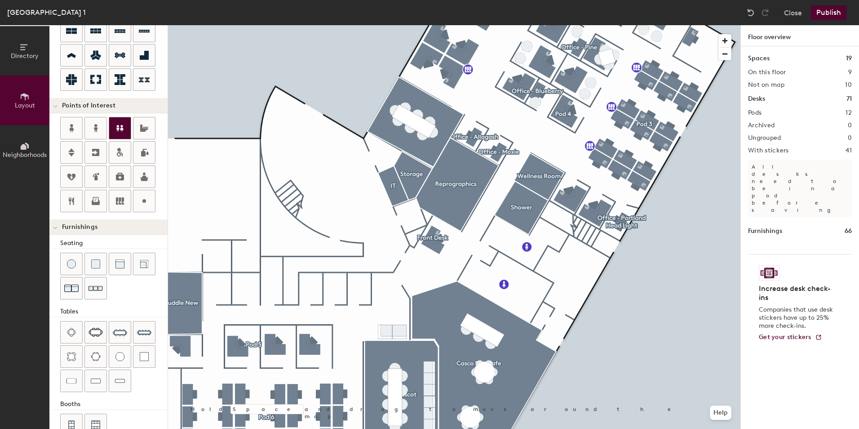
scroll to position [139, 0]
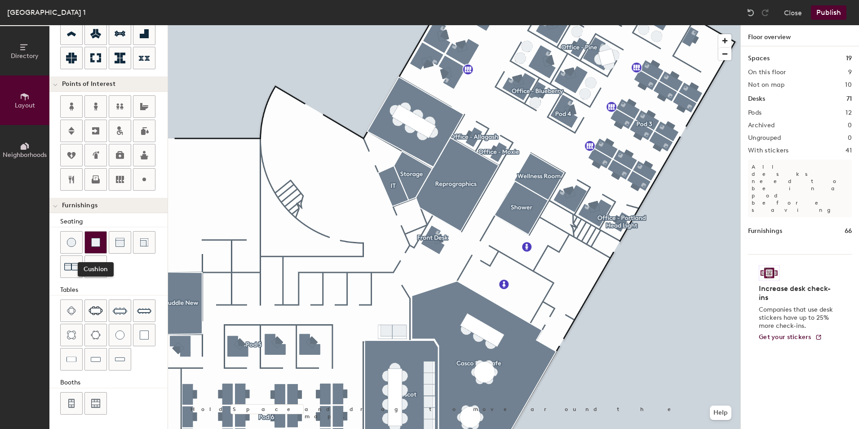
click at [93, 237] on div at bounding box center [96, 242] width 22 height 22
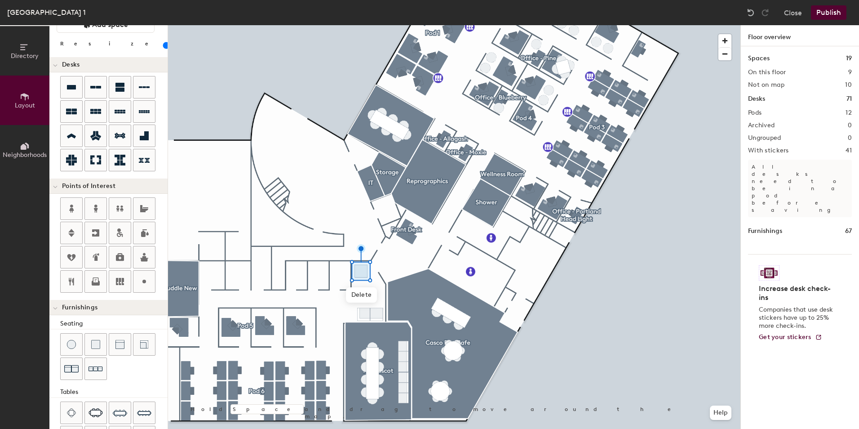
scroll to position [0, 0]
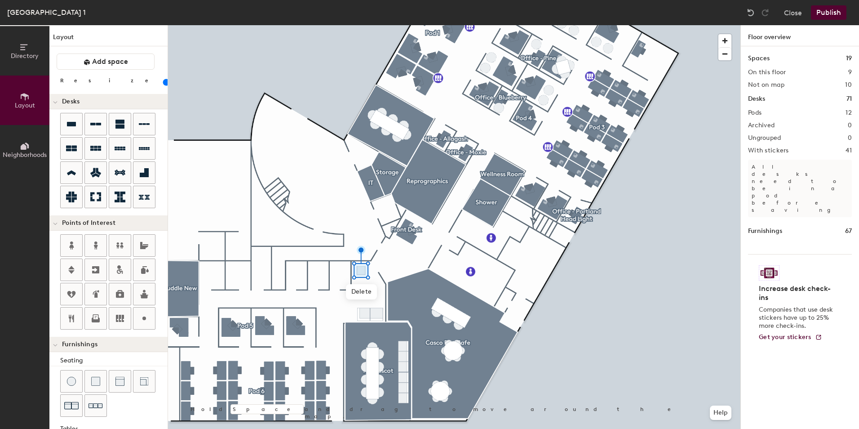
click at [163, 80] on input "range" at bounding box center [163, 82] width 0 height 7
click at [834, 15] on button "Publish" at bounding box center [828, 12] width 35 height 14
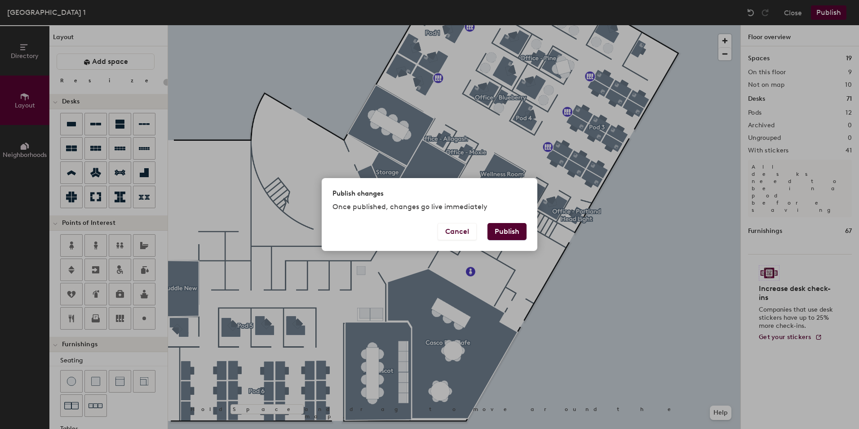
click at [506, 230] on button "Publish" at bounding box center [506, 231] width 39 height 17
type input "20"
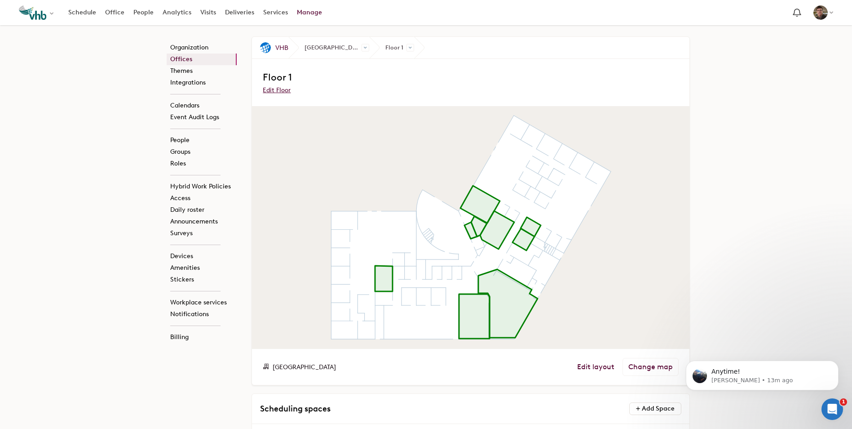
scroll to position [1067, 0]
click at [381, 275] on icon at bounding box center [384, 278] width 18 height 26
click at [627, 116] on atlas-map at bounding box center [471, 227] width 438 height 242
click at [599, 367] on link "Edit layout" at bounding box center [595, 366] width 37 height 9
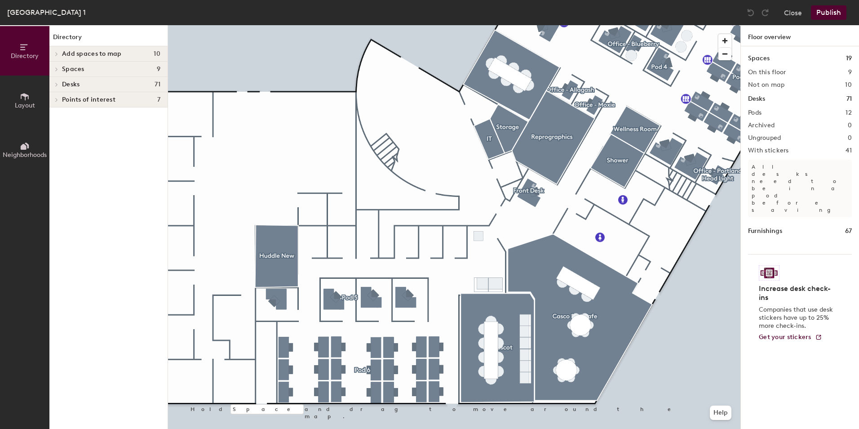
click at [57, 69] on icon at bounding box center [57, 69] width 2 height 4
